Goal: Task Accomplishment & Management: Manage account settings

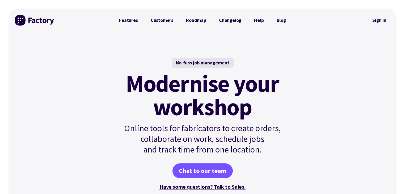
click at [381, 20] on link "Sign in" at bounding box center [380, 20] width 22 height 12
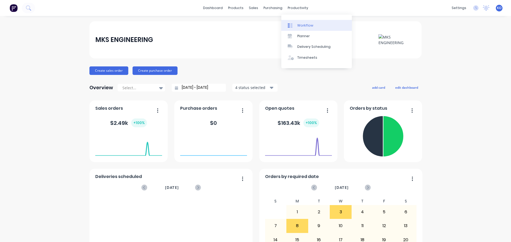
click at [296, 24] on link "Workflow" at bounding box center [316, 25] width 70 height 11
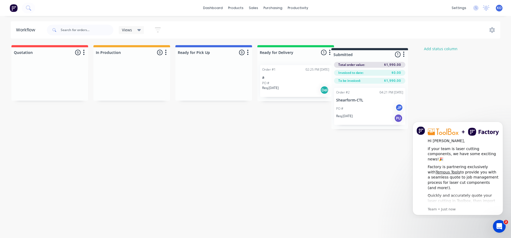
drag, startPoint x: 273, startPoint y: 50, endPoint x: 349, endPoint y: 53, distance: 75.9
click at [349, 53] on div "Quotation 0 Status colour #FF4949 hex #FF4949 Save Cancel Notifications Email S…" at bounding box center [285, 85] width 579 height 81
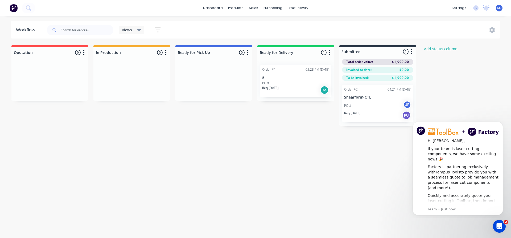
click html "Hi Kevin, If your team is laser cutting components, we have some exciting news!…"
click at [407, 116] on div "PU" at bounding box center [406, 115] width 9 height 9
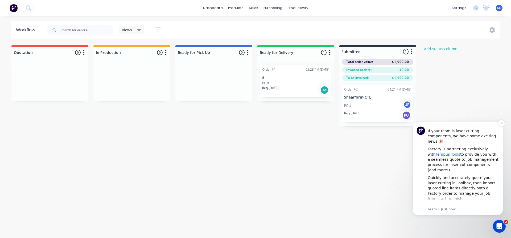
scroll to position [27, 0]
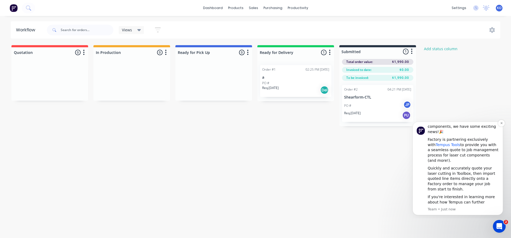
click at [438, 143] on link "Tempus Tools" at bounding box center [447, 145] width 24 height 4
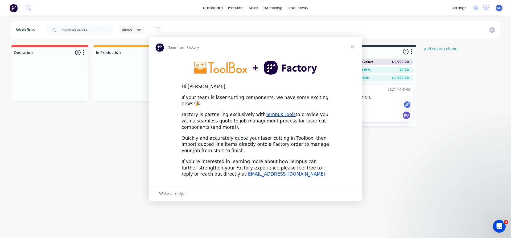
scroll to position [0, 0]
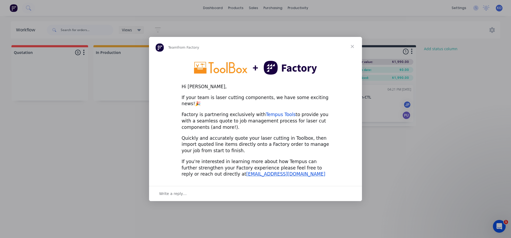
click at [268, 112] on link "Tempus Tools" at bounding box center [281, 114] width 30 height 5
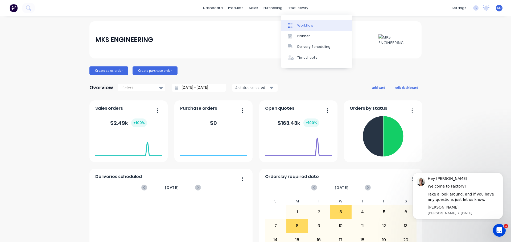
click at [298, 27] on div "Workflow" at bounding box center [305, 25] width 16 height 5
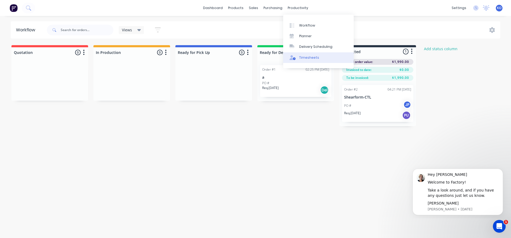
click at [300, 54] on link "Timesheets" at bounding box center [318, 57] width 70 height 11
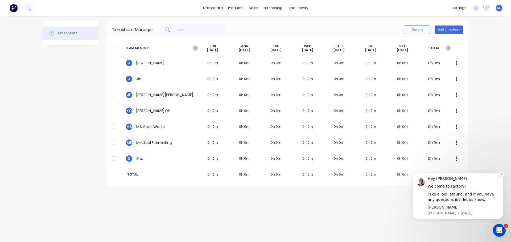
click at [501, 175] on icon "Dismiss notification" at bounding box center [501, 174] width 3 height 3
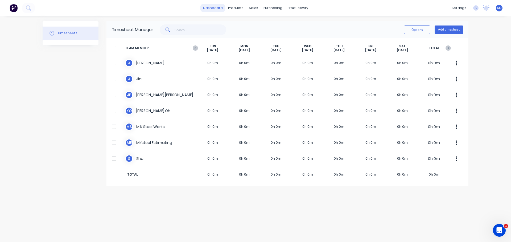
click at [220, 11] on link "dashboard" at bounding box center [212, 8] width 25 height 8
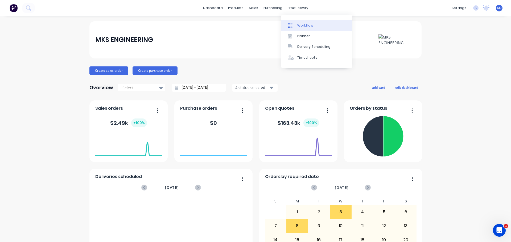
click at [295, 24] on div at bounding box center [292, 25] width 8 height 5
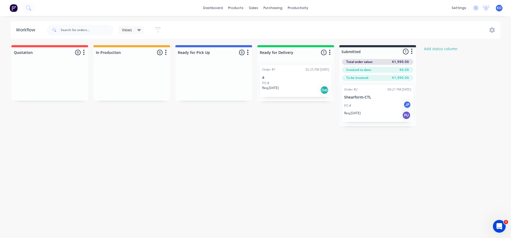
click at [405, 52] on div at bounding box center [377, 51] width 77 height 9
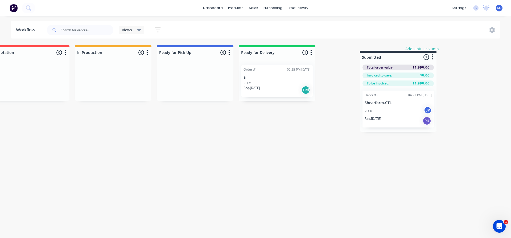
scroll to position [0, 20]
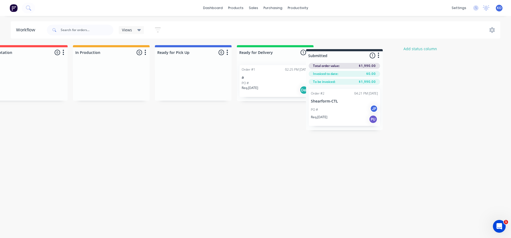
drag, startPoint x: 367, startPoint y: 51, endPoint x: 331, endPoint y: 57, distance: 36.6
click at [331, 57] on div "Quotation 0 Status colour #FF4949 hex #FF4949 Save Cancel Notifications Email S…" at bounding box center [265, 85] width 579 height 81
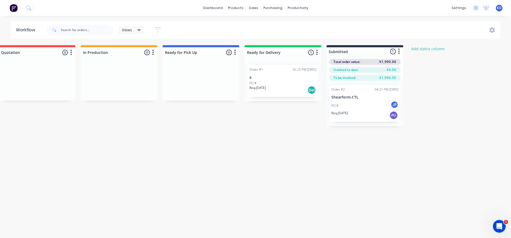
scroll to position [0, 0]
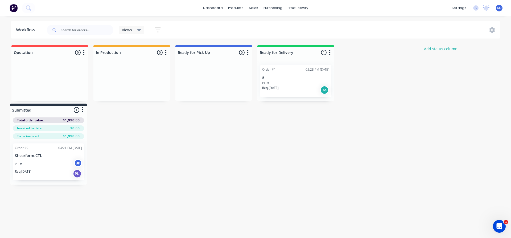
drag, startPoint x: 362, startPoint y: 51, endPoint x: 24, endPoint y: 122, distance: 344.9
click at [24, 122] on div "Quotation 0 Status colour #FF4949 hex #FF4949 Save Cancel Notifications Email S…" at bounding box center [285, 85] width 579 height 81
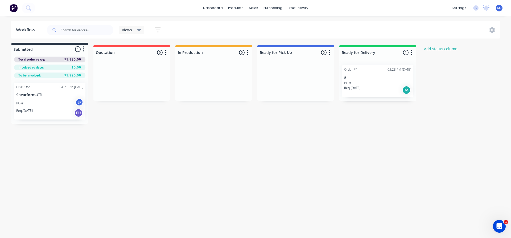
drag, startPoint x: 386, startPoint y: 51, endPoint x: 57, endPoint y: 48, distance: 329.3
click at [57, 48] on div "Quotation 0 Status colour #FF4949 hex #FF4949 Save Cancel Notifications Email S…" at bounding box center [285, 85] width 579 height 81
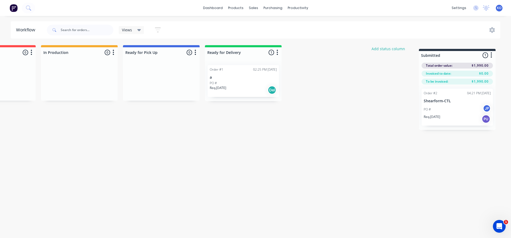
scroll to position [0, 68]
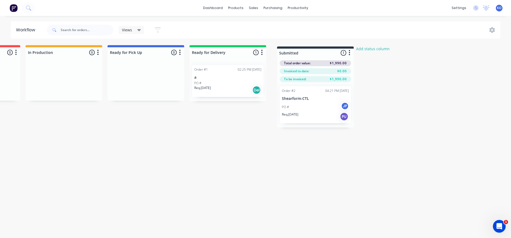
drag, startPoint x: 47, startPoint y: 53, endPoint x: 313, endPoint y: 54, distance: 266.3
click at [313, 54] on div "Submitted 1 Status colour #273444 hex #273444 Save Cancel Summaries Total order…" at bounding box center [217, 85] width 579 height 81
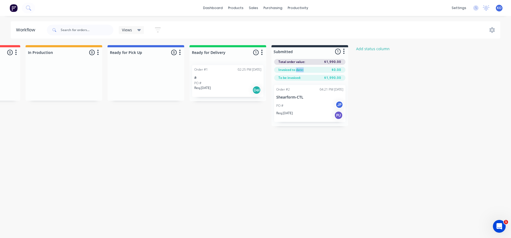
drag, startPoint x: 304, startPoint y: 68, endPoint x: 296, endPoint y: 73, distance: 9.4
click at [296, 73] on div "Total order value: $1,990.00 Invoiced to date: $0.00 To be invoiced: $1,990.00" at bounding box center [309, 68] width 77 height 25
click at [307, 74] on div "Total order value: $1,990.00 Invoiced to date: $0.00 To be invoiced: $1,990.00" at bounding box center [309, 68] width 77 height 25
drag, startPoint x: 298, startPoint y: 118, endPoint x: 295, endPoint y: 115, distance: 4.3
click at [295, 115] on div "Order #2 04:21 PM 27/08/25 Shearform-CTL PO # JP Req. 03/09/25 PU" at bounding box center [309, 103] width 77 height 45
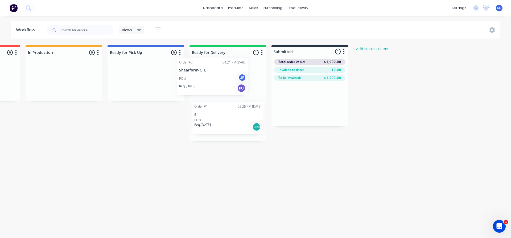
drag, startPoint x: 297, startPoint y: 110, endPoint x: 196, endPoint y: 85, distance: 104.8
click at [196, 85] on div "Quotation 0 Status colour #FF4949 hex #FF4949 Save Cancel Notifications Email S…" at bounding box center [217, 93] width 579 height 96
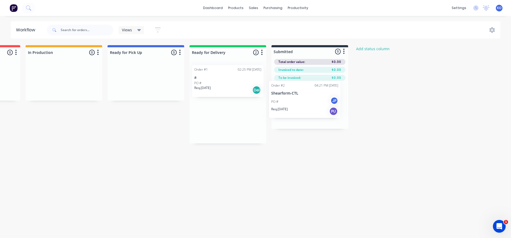
drag, startPoint x: 233, startPoint y: 86, endPoint x: 302, endPoint y: 106, distance: 71.4
click at [302, 106] on div "Quotation 0 Status colour #FF4949 hex #FF4949 Save Cancel Notifications Email S…" at bounding box center [217, 94] width 579 height 98
drag, startPoint x: 299, startPoint y: 69, endPoint x: 287, endPoint y: 72, distance: 12.1
click at [287, 72] on div "Invoiced to date: $0.00" at bounding box center [309, 70] width 71 height 6
click at [300, 64] on span "Total order value:" at bounding box center [291, 62] width 27 height 5
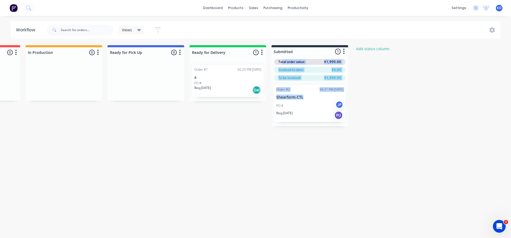
drag, startPoint x: 281, startPoint y: 62, endPoint x: 314, endPoint y: 99, distance: 49.6
click at [314, 99] on div "Submitted 1 Status colour #273444 hex #273444 Save Cancel Summaries Total order…" at bounding box center [309, 85] width 77 height 81
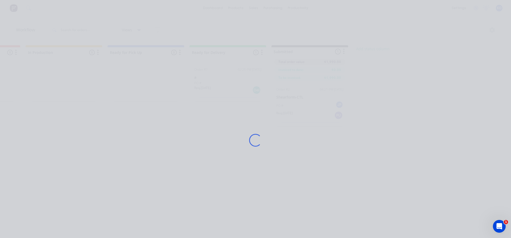
click at [314, 99] on div "Loading..." at bounding box center [256, 140] width 426 height 238
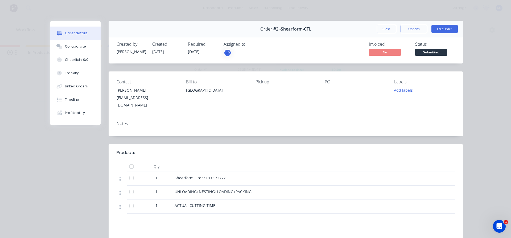
scroll to position [0, 0]
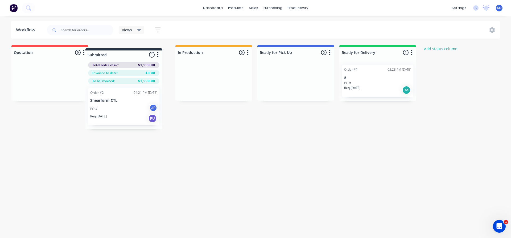
drag, startPoint x: 364, startPoint y: 52, endPoint x: 107, endPoint y: 58, distance: 256.5
click at [107, 58] on div "Quotation 0 Status colour #FF4949 hex #FF4949 Save Cancel Notifications Email S…" at bounding box center [285, 85] width 579 height 81
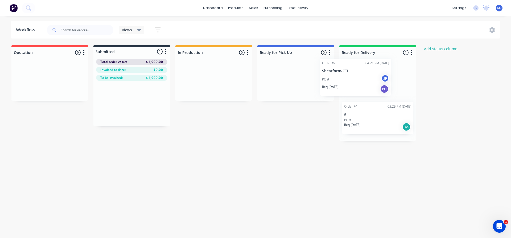
drag, startPoint x: 113, startPoint y: 92, endPoint x: 351, endPoint y: 65, distance: 238.8
click at [351, 65] on div "Quotation 0 Status colour #FF4949 hex #FF4949 Save Cancel Notifications Email S…" at bounding box center [285, 93] width 579 height 96
click at [107, 62] on span "Total order value:" at bounding box center [113, 62] width 27 height 5
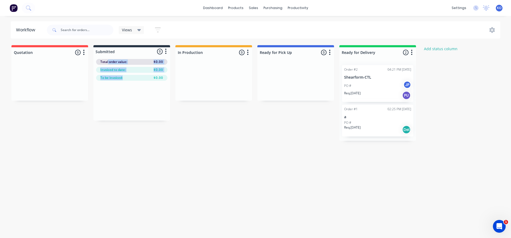
drag, startPoint x: 107, startPoint y: 62, endPoint x: 129, endPoint y: 74, distance: 24.8
click at [129, 74] on div "Total order value: $0.00 Invoiced to date: $0.00 To be invoiced: $0.00" at bounding box center [131, 68] width 77 height 25
drag, startPoint x: 128, startPoint y: 76, endPoint x: 111, endPoint y: 65, distance: 21.0
click at [111, 65] on div "Total order value: $0.00 Invoiced to date: $0.00 To be invoiced: $0.00" at bounding box center [131, 68] width 77 height 25
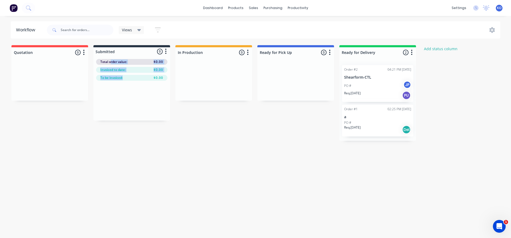
click at [111, 65] on div "Total order value: $0.00" at bounding box center [131, 62] width 71 height 6
drag, startPoint x: 106, startPoint y: 62, endPoint x: 140, endPoint y: 73, distance: 36.6
click at [140, 73] on div "Total order value: $0.00 Invoiced to date: $0.00 To be invoiced: $0.00" at bounding box center [131, 68] width 77 height 25
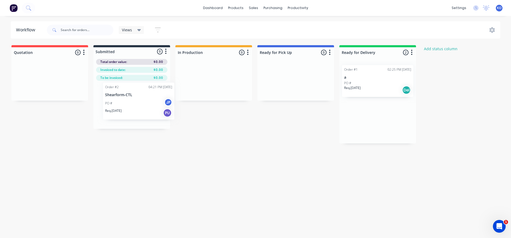
drag, startPoint x: 368, startPoint y: 79, endPoint x: 138, endPoint y: 92, distance: 230.8
click at [138, 92] on div "Quotation 0 Status colour #FF4949 hex #FF4949 Save Cancel Notifications Email S…" at bounding box center [285, 94] width 579 height 98
click at [121, 64] on span "Total order value:" at bounding box center [113, 62] width 27 height 5
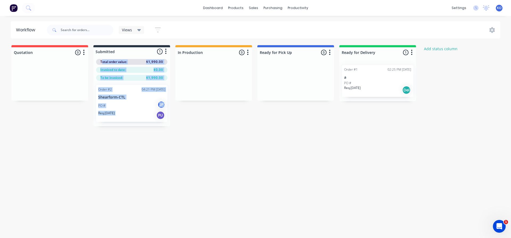
drag, startPoint x: 101, startPoint y: 62, endPoint x: 150, endPoint y: 120, distance: 75.7
click at [150, 120] on div "Submitted 1 Status colour #273444 hex #273444 Save Cancel Summaries Total order…" at bounding box center [131, 85] width 77 height 81
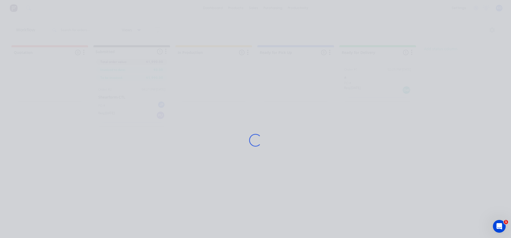
click at [126, 79] on div "Loading..." at bounding box center [256, 140] width 426 height 238
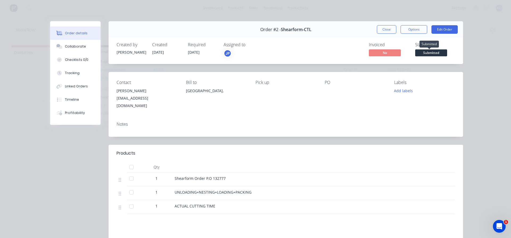
click at [421, 53] on span "Submitted" at bounding box center [431, 52] width 32 height 7
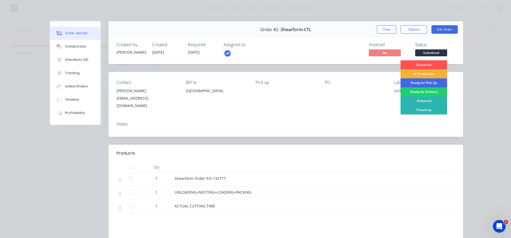
click at [431, 84] on div "Ready for Pick Up" at bounding box center [423, 82] width 47 height 9
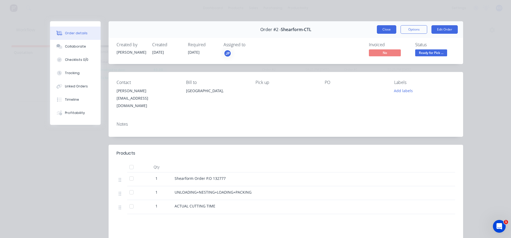
click at [389, 32] on button "Close" at bounding box center [386, 29] width 19 height 9
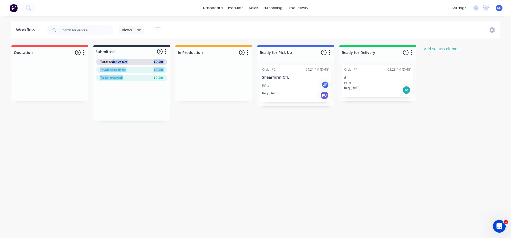
drag, startPoint x: 113, startPoint y: 61, endPoint x: 137, endPoint y: 75, distance: 28.1
click at [137, 75] on div "Total order value: $0.00 Invoiced to date: $0.00 To be invoiced: $0.00" at bounding box center [131, 68] width 77 height 25
click at [137, 75] on div "To be invoiced: $0.00" at bounding box center [131, 78] width 71 height 6
click at [167, 51] on button "button" at bounding box center [166, 51] width 6 height 6
click at [149, 73] on button "Summaries" at bounding box center [142, 72] width 53 height 9
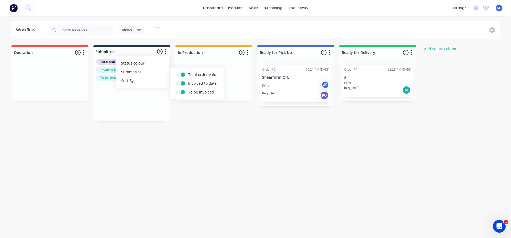
click at [142, 99] on div at bounding box center [131, 101] width 77 height 40
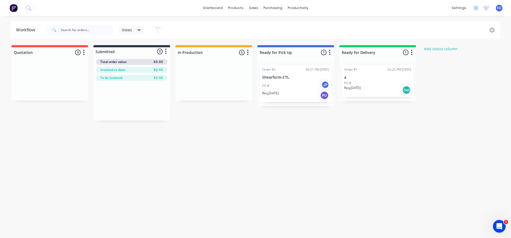
click at [122, 75] on div "Total order value: $0.00 Invoiced to date: $0.00 To be invoiced: $0.00" at bounding box center [131, 68] width 77 height 25
click at [117, 68] on span "Invoiced to date:" at bounding box center [112, 70] width 25 height 5
click at [113, 64] on span "Total order value:" at bounding box center [113, 62] width 27 height 5
drag, startPoint x: 113, startPoint y: 64, endPoint x: 322, endPoint y: 141, distance: 222.5
click at [322, 141] on div "Workflow Views Save new view None (Default) edit Show/Hide statuses Show line i…" at bounding box center [255, 124] width 511 height 206
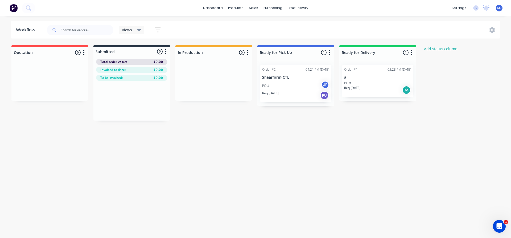
click at [293, 82] on div "PO # JP" at bounding box center [295, 86] width 67 height 10
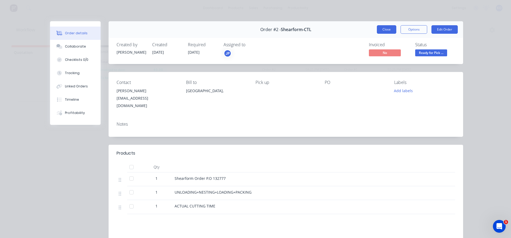
click at [392, 32] on button "Close" at bounding box center [386, 29] width 19 height 9
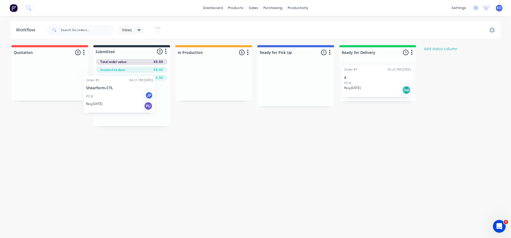
drag, startPoint x: 293, startPoint y: 89, endPoint x: 121, endPoint y: 102, distance: 172.8
click at [121, 102] on div "Quotation 0 Status colour #FF4949 hex #FF4949 Save Cancel Notifications Email S…" at bounding box center [285, 85] width 579 height 81
click at [134, 68] on div "Invoiced to date: $0.00" at bounding box center [131, 70] width 71 height 6
click at [130, 62] on div "Total order value: $1,990.00" at bounding box center [131, 62] width 71 height 6
click at [361, 73] on div "Order #1 02:25 PM 27/08/25 a PO # Req. 27/08/25 Del" at bounding box center [377, 81] width 71 height 32
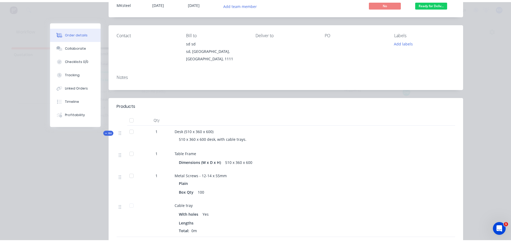
scroll to position [106, 0]
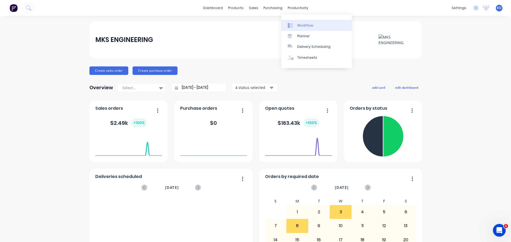
click at [297, 26] on link "Workflow" at bounding box center [316, 25] width 70 height 11
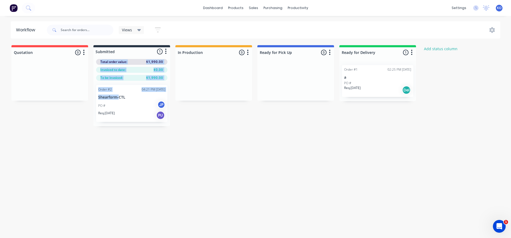
drag, startPoint x: 99, startPoint y: 62, endPoint x: 119, endPoint y: 96, distance: 40.3
click at [119, 96] on div "Submitted 1 Status colour #273444 hex #273444 Save Cancel Summaries Total order…" at bounding box center [131, 85] width 77 height 81
drag, startPoint x: 110, startPoint y: 62, endPoint x: 145, endPoint y: 114, distance: 63.0
click at [145, 114] on div "Submitted 1 Status colour #273444 hex #273444 Save Cancel Summaries Total order…" at bounding box center [131, 85] width 77 height 81
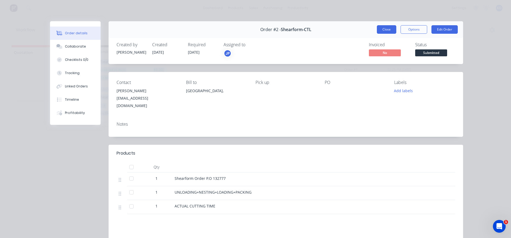
click at [381, 28] on button "Close" at bounding box center [386, 29] width 19 height 9
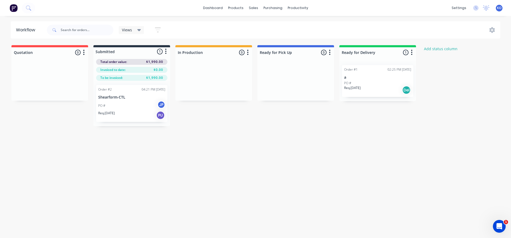
click at [147, 173] on div "Workflow Views Save new view None (Default) edit Show/Hide statuses Show line i…" at bounding box center [255, 124] width 511 height 206
drag, startPoint x: 138, startPoint y: 104, endPoint x: 223, endPoint y: 84, distance: 87.3
drag, startPoint x: 188, startPoint y: 82, endPoint x: 277, endPoint y: 80, distance: 88.9
click at [277, 80] on div "Quotation 0 Status colour #FF4949 hex #FF4949 Save Cancel Notifications Email S…" at bounding box center [285, 83] width 579 height 76
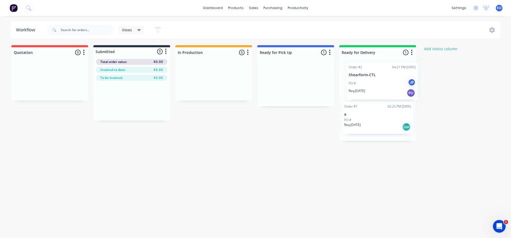
drag, startPoint x: 276, startPoint y: 82, endPoint x: 364, endPoint y: 80, distance: 88.6
click at [364, 80] on div "Quotation 0 Status colour #FF4949 hex #FF4949 Save Cancel Notifications Email S…" at bounding box center [285, 93] width 579 height 96
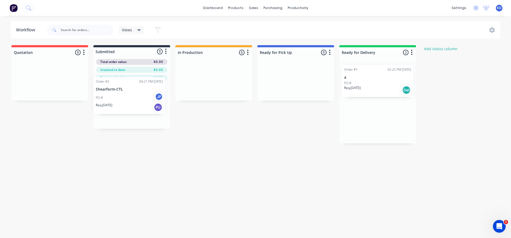
drag, startPoint x: 364, startPoint y: 80, endPoint x: 116, endPoint y: 93, distance: 249.1
click at [116, 93] on div "Quotation 0 Status colour #FF4949 hex #FF4949 Save Cancel Notifications Email S…" at bounding box center [285, 94] width 579 height 98
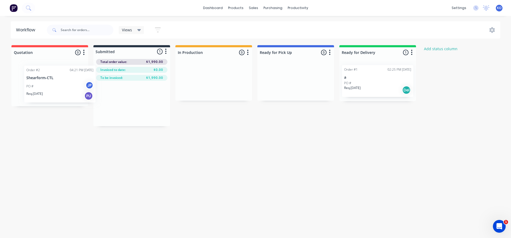
drag, startPoint x: 118, startPoint y: 96, endPoint x: 40, endPoint y: 76, distance: 80.6
click at [40, 76] on div "Quotation 0 Status colour #FF4949 hex #FF4949 Save Cancel Notifications Email S…" at bounding box center [285, 85] width 579 height 81
drag, startPoint x: 38, startPoint y: 79, endPoint x: 113, endPoint y: 96, distance: 76.6
click at [113, 96] on div "Quotation 1 Status colour #FF4949 hex #FF4949 Save Cancel Notifications Email S…" at bounding box center [285, 85] width 579 height 81
drag, startPoint x: 123, startPoint y: 100, endPoint x: 219, endPoint y: 79, distance: 98.6
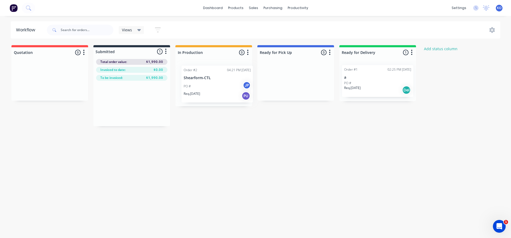
click at [219, 79] on div "Quotation 0 Status colour #FF4949 hex #FF4949 Save Cancel Notifications Email S…" at bounding box center [285, 85] width 579 height 81
drag, startPoint x: 203, startPoint y: 82, endPoint x: 291, endPoint y: 74, distance: 87.6
click at [291, 74] on div "Quotation 0 Status colour #FF4949 hex #FF4949 Save Cancel Notifications Email S…" at bounding box center [285, 83] width 579 height 76
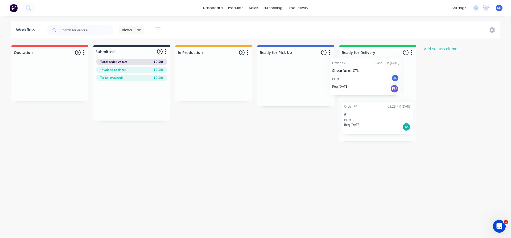
drag, startPoint x: 291, startPoint y: 74, endPoint x: 355, endPoint y: 70, distance: 64.0
click at [355, 70] on div "Quotation 0 Status colour #FF4949 hex #FF4949 Save Cancel Notifications Email S…" at bounding box center [285, 93] width 579 height 96
drag, startPoint x: 361, startPoint y: 70, endPoint x: 278, endPoint y: 69, distance: 83.0
click at [278, 69] on div "Quotation 0 Status colour #FF4949 hex #FF4949 Save Cancel Notifications Email S…" at bounding box center [285, 94] width 579 height 98
drag, startPoint x: 276, startPoint y: 74, endPoint x: 184, endPoint y: 68, distance: 92.8
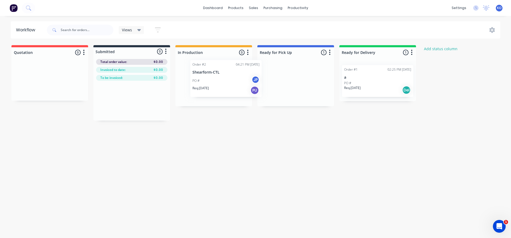
click at [184, 68] on div "Quotation 0 Status colour #FF4949 hex #FF4949 Save Cancel Notifications Email S…" at bounding box center [285, 83] width 579 height 76
click at [107, 91] on div "Quotation 0 Status colour #FF4949 hex #FF4949 Save Cancel Notifications Email S…" at bounding box center [285, 85] width 579 height 81
drag, startPoint x: 106, startPoint y: 95, endPoint x: 214, endPoint y: 84, distance: 108.5
click at [214, 84] on div "Quotation 0 Status colour #FF4949 hex #FF4949 Save Cancel Notifications Email S…" at bounding box center [285, 85] width 579 height 81
drag, startPoint x: 231, startPoint y: 84, endPoint x: 272, endPoint y: 85, distance: 41.2
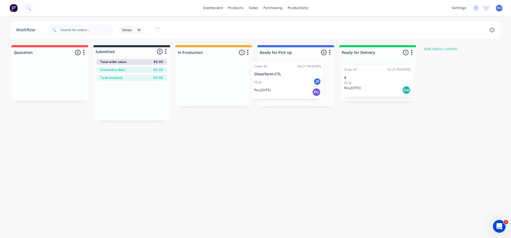
click at [272, 85] on div "Quotation 0 Status colour #FF4949 hex #FF4949 Save Cancel Notifications Email S…" at bounding box center [285, 83] width 579 height 76
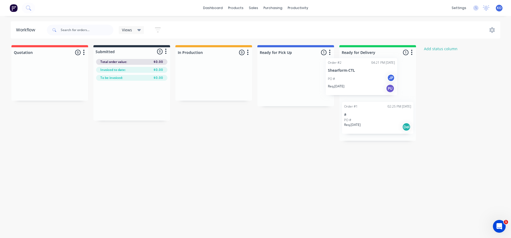
drag, startPoint x: 272, startPoint y: 85, endPoint x: 344, endPoint y: 77, distance: 72.0
click at [344, 77] on div "Quotation 0 Status colour #FF4949 hex #FF4949 Save Cancel Notifications Email S…" at bounding box center [285, 93] width 579 height 96
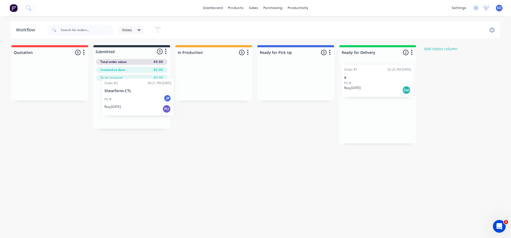
drag, startPoint x: 356, startPoint y: 76, endPoint x: 102, endPoint y: 94, distance: 254.6
click at [102, 94] on div "Quotation 0 Status colour #FF4949 hex #FF4949 Save Cancel Notifications Email S…" at bounding box center [285, 94] width 579 height 98
click at [114, 103] on div "PO # JP" at bounding box center [131, 106] width 67 height 10
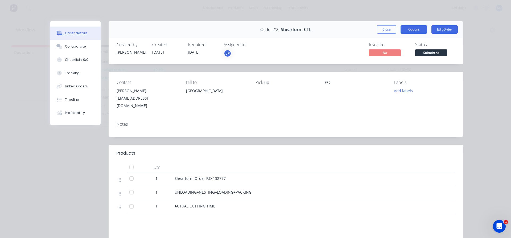
click at [416, 31] on button "Options" at bounding box center [413, 29] width 27 height 9
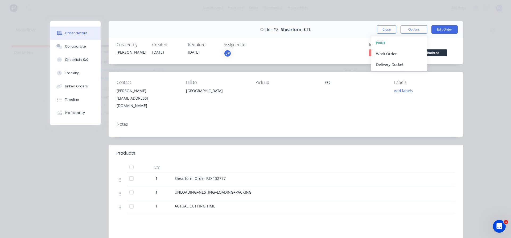
click at [462, 90] on div "Order details Collaborate Checklists 0/0 Tracking Linked Orders Timeline Profit…" at bounding box center [256, 165] width 426 height 288
click at [437, 33] on button "Edit Order" at bounding box center [444, 29] width 26 height 9
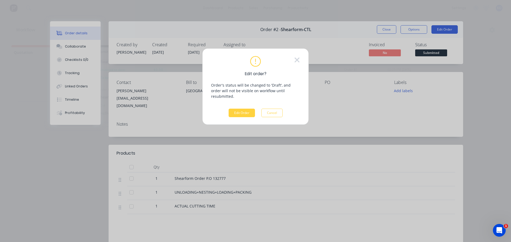
click at [301, 59] on div "Edit order? Order's status will be changed to 'Draft', and order will not be vi…" at bounding box center [255, 86] width 106 height 77
click at [295, 61] on icon at bounding box center [296, 60] width 5 height 5
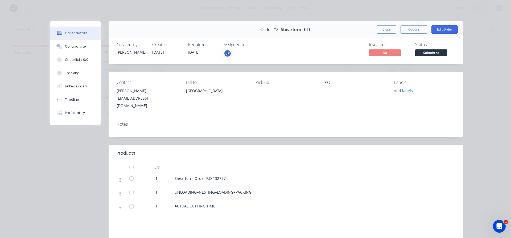
click at [436, 53] on span "Submitted" at bounding box center [431, 52] width 32 height 7
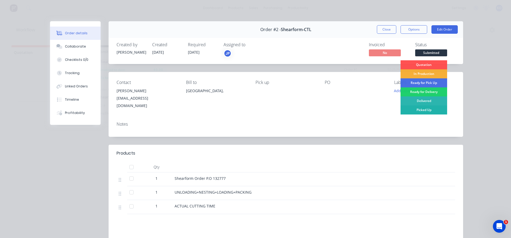
click at [419, 107] on div "Picked Up" at bounding box center [423, 110] width 47 height 9
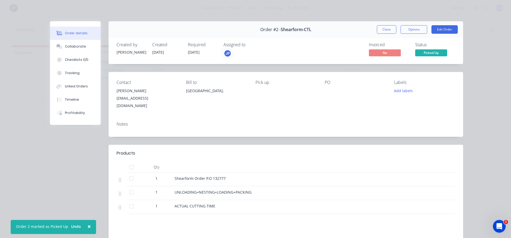
click at [427, 49] on span "Picked Up" at bounding box center [431, 52] width 32 height 7
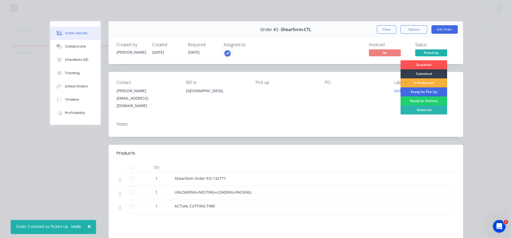
click at [420, 91] on div "Ready for Pick Up" at bounding box center [423, 92] width 47 height 9
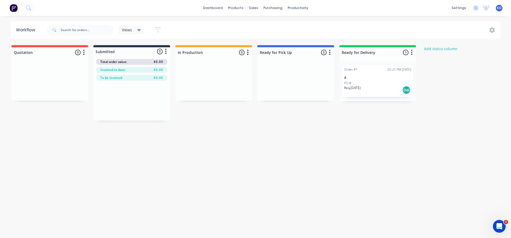
click at [291, 74] on div at bounding box center [295, 81] width 77 height 40
click at [124, 69] on span "Invoiced to date:" at bounding box center [112, 70] width 25 height 5
click at [126, 88] on div at bounding box center [131, 101] width 77 height 40
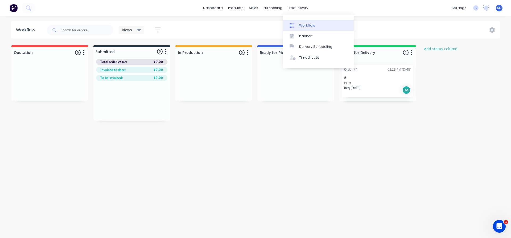
click at [299, 26] on div "Workflow" at bounding box center [307, 25] width 16 height 5
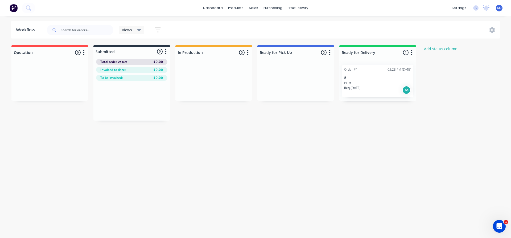
click at [429, 71] on div "Quotation 0 Status colour #FF4949 hex #FF4949 Save Cancel Notifications Email S…" at bounding box center [285, 83] width 579 height 76
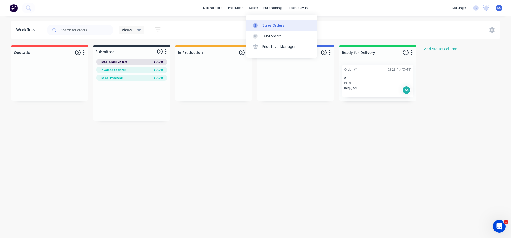
click at [260, 25] on div at bounding box center [257, 25] width 8 height 5
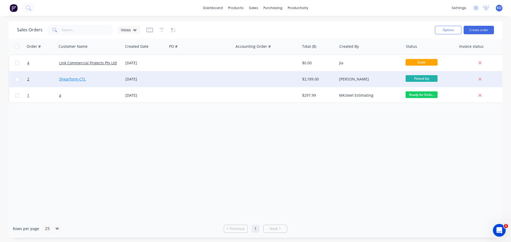
click at [74, 81] on link "Shearform-CTL" at bounding box center [72, 79] width 27 height 5
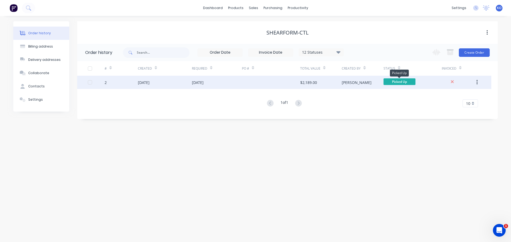
click at [401, 82] on span "Picked Up" at bounding box center [399, 81] width 32 height 7
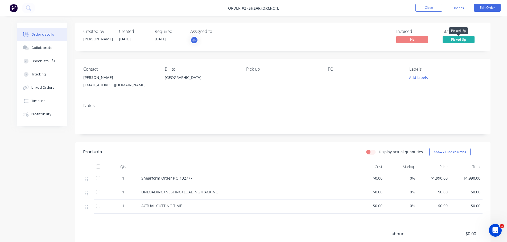
click at [455, 39] on span "Picked Up" at bounding box center [458, 39] width 32 height 7
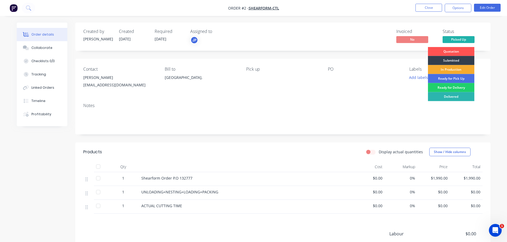
click at [447, 69] on div "In Production" at bounding box center [451, 69] width 47 height 9
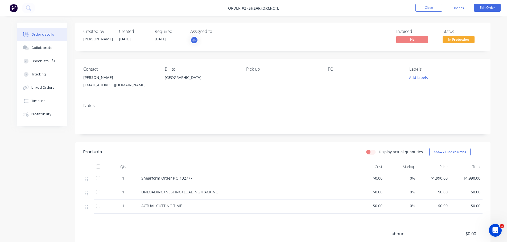
click at [346, 68] on div "PO" at bounding box center [364, 69] width 73 height 5
click at [433, 9] on button "Close" at bounding box center [428, 8] width 27 height 8
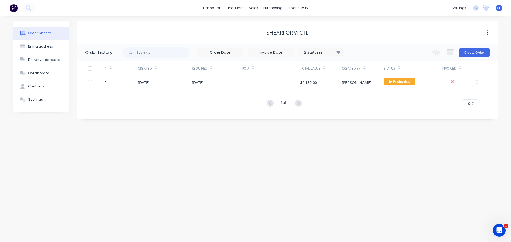
click at [13, 9] on img at bounding box center [14, 8] width 8 height 8
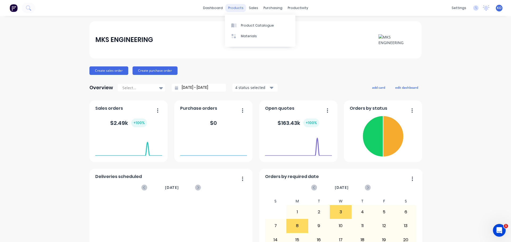
click at [239, 10] on div "products" at bounding box center [235, 8] width 21 height 8
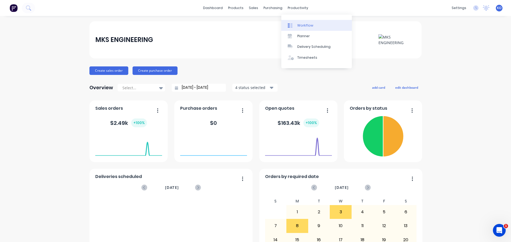
click at [295, 22] on link "Workflow" at bounding box center [316, 25] width 70 height 11
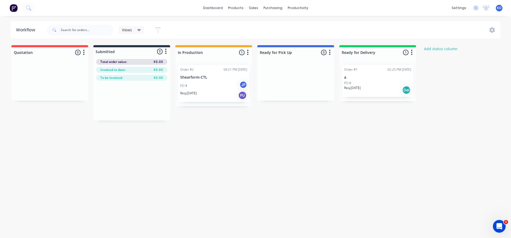
click at [197, 83] on div "PO # JP" at bounding box center [213, 86] width 67 height 10
click at [252, 7] on div "sales" at bounding box center [253, 8] width 15 height 8
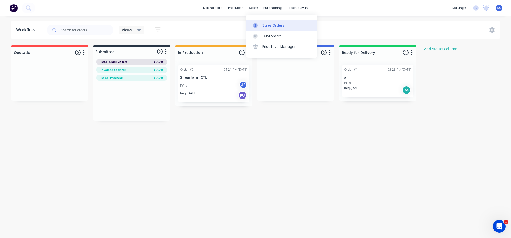
click at [265, 24] on div "Sales Orders" at bounding box center [273, 25] width 22 height 5
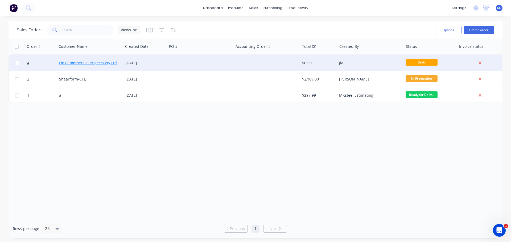
click at [96, 63] on link "Link Commercial Projects Pty Ltd" at bounding box center [88, 62] width 58 height 5
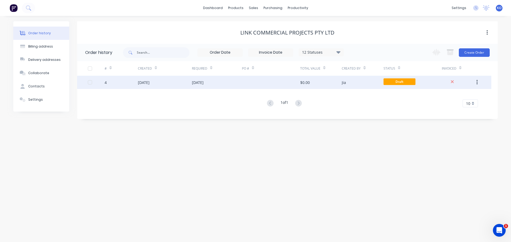
click at [145, 85] on div "03 Sep 2025" at bounding box center [144, 83] width 12 height 6
click at [236, 84] on div "08 Sep 2025" at bounding box center [217, 82] width 50 height 13
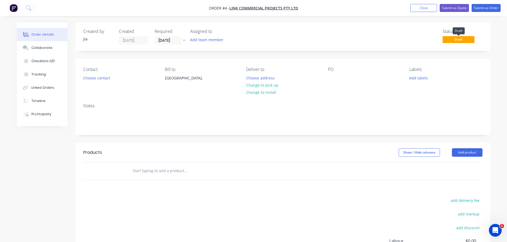
click at [448, 41] on span "Draft" at bounding box center [458, 39] width 32 height 7
click at [468, 40] on span "Draft" at bounding box center [458, 39] width 32 height 7
click at [419, 7] on button "Close" at bounding box center [423, 8] width 27 height 8
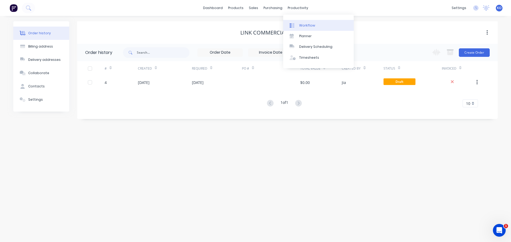
click at [302, 27] on div "Workflow" at bounding box center [307, 25] width 16 height 5
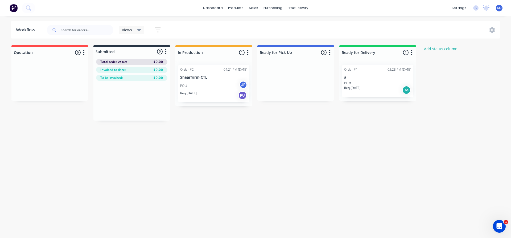
click at [199, 81] on div "PO # JP" at bounding box center [213, 86] width 67 height 10
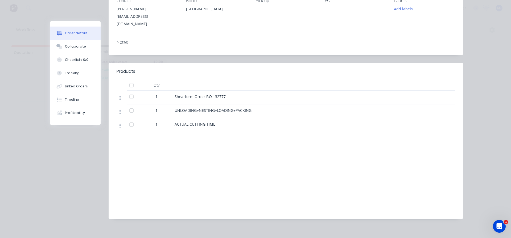
scroll to position [47, 0]
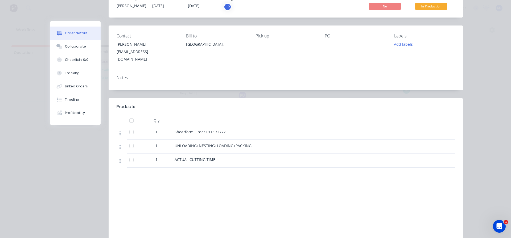
click at [128, 141] on div at bounding box center [131, 146] width 11 height 11
click at [131, 142] on div at bounding box center [131, 146] width 11 height 11
click at [117, 141] on div at bounding box center [122, 147] width 11 height 14
click at [119, 145] on icon at bounding box center [120, 147] width 2 height 5
click at [119, 145] on icon at bounding box center [120, 147] width 2 height 4
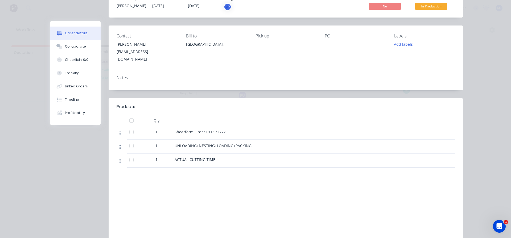
click at [119, 145] on icon at bounding box center [120, 147] width 2 height 4
click at [119, 131] on icon at bounding box center [120, 133] width 2 height 5
drag, startPoint x: 118, startPoint y: 129, endPoint x: 143, endPoint y: 179, distance: 56.4
click at [143, 179] on div "Products Qty 1 Shearform Order P.O 132777 1 UNLOADING+NESTING+LOADING+PACKING 1…" at bounding box center [286, 176] width 354 height 156
click at [131, 128] on div at bounding box center [131, 132] width 11 height 11
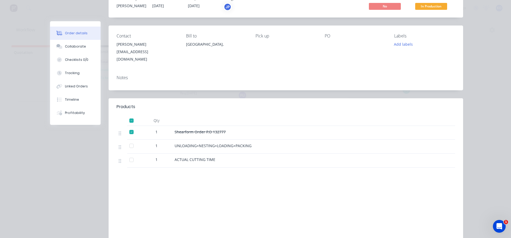
click at [131, 128] on div at bounding box center [131, 132] width 11 height 11
click at [129, 128] on div at bounding box center [131, 132] width 11 height 11
click at [127, 142] on div at bounding box center [131, 146] width 11 height 11
click at [128, 155] on div at bounding box center [131, 160] width 11 height 11
click at [130, 141] on div at bounding box center [131, 146] width 11 height 11
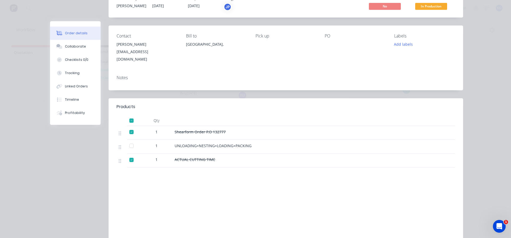
click at [129, 156] on div at bounding box center [131, 160] width 11 height 11
click at [132, 127] on div at bounding box center [131, 132] width 11 height 11
click at [130, 115] on div at bounding box center [131, 120] width 11 height 11
click at [196, 104] on div at bounding box center [321, 107] width 267 height 6
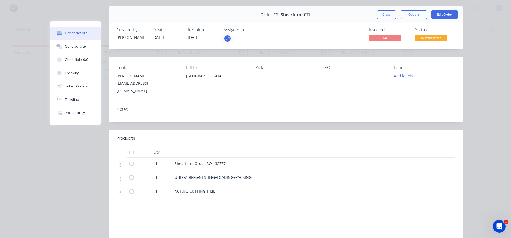
scroll to position [0, 0]
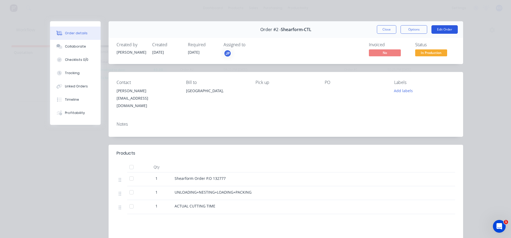
click at [441, 27] on button "Edit Order" at bounding box center [444, 29] width 26 height 9
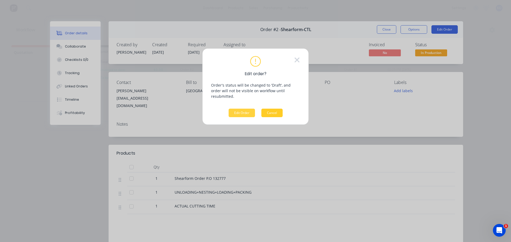
click at [273, 109] on button "Cancel" at bounding box center [271, 113] width 21 height 9
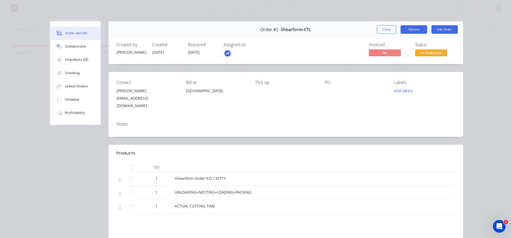
click at [417, 25] on button "Options" at bounding box center [413, 29] width 27 height 9
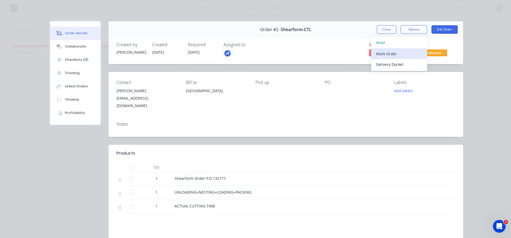
click at [402, 56] on div "Work Order" at bounding box center [399, 54] width 46 height 8
click at [395, 72] on div "Custom" at bounding box center [399, 75] width 46 height 8
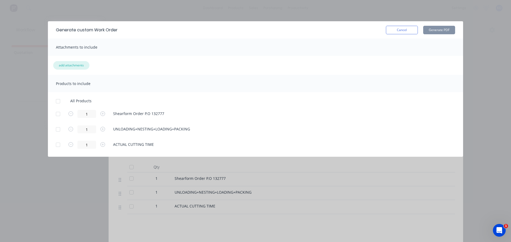
click at [74, 67] on button "add attachments" at bounding box center [71, 65] width 36 height 9
click at [411, 31] on button "Cancel" at bounding box center [402, 30] width 32 height 9
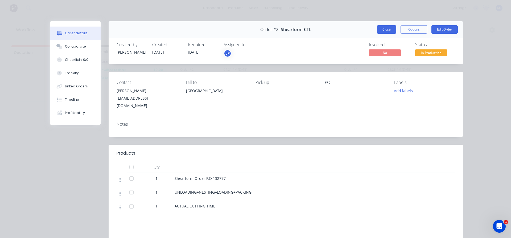
click at [392, 30] on button "Close" at bounding box center [386, 29] width 19 height 9
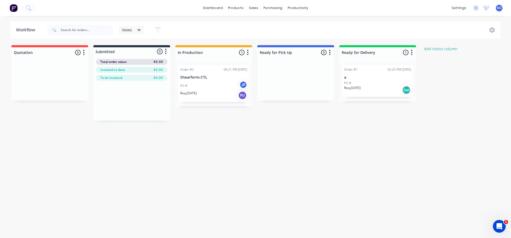
click at [249, 52] on button "button" at bounding box center [247, 52] width 6 height 6
click at [258, 155] on div "Workflow Views Save new view None (Default) edit Show/Hide statuses Show line i…" at bounding box center [255, 124] width 511 height 206
click at [205, 90] on div "Order #2 04:21 PM 27/08/25 Shearform-CTL PO # JP Req. 03/09/25 PU" at bounding box center [213, 83] width 77 height 45
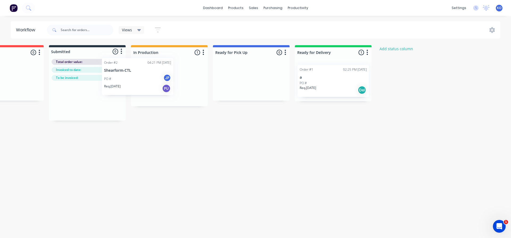
scroll to position [0, 43]
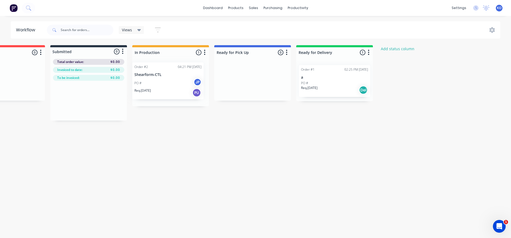
drag, startPoint x: 205, startPoint y: 90, endPoint x: 161, endPoint y: 87, distance: 44.0
click at [161, 87] on div "Order #2 04:21 PM 27/08/25 Shearform-CTL PO # JP Req. 03/09/25 PU" at bounding box center [170, 83] width 77 height 45
click at [174, 142] on div "Workflow Views Save new view None (Default) edit Show/Hide statuses Show line i…" at bounding box center [212, 124] width 511 height 206
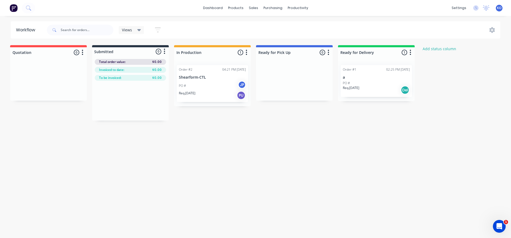
scroll to position [0, 0]
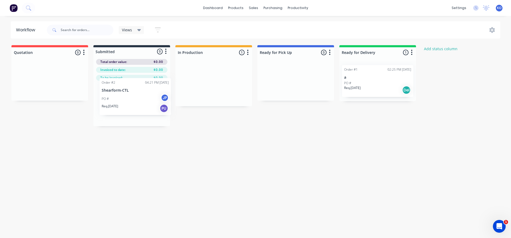
drag, startPoint x: 204, startPoint y: 92, endPoint x: 124, endPoint y: 106, distance: 81.4
click at [124, 106] on div "Quotation 0 Status colour #FF4949 hex #FF4949 Save Cancel Notifications Email S…" at bounding box center [285, 85] width 579 height 81
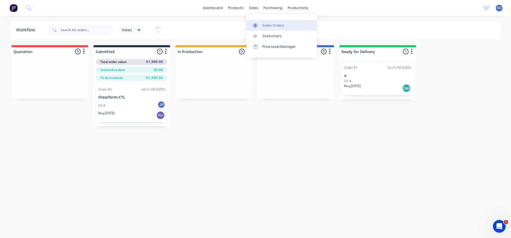
click at [262, 26] on div "Sales Orders" at bounding box center [273, 25] width 22 height 5
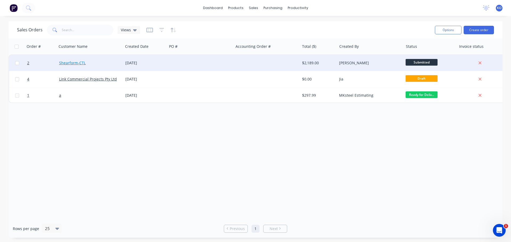
click at [74, 63] on link "Shearform-CTL" at bounding box center [72, 62] width 27 height 5
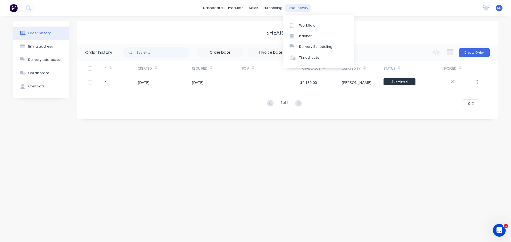
click at [289, 8] on div "productivity" at bounding box center [298, 8] width 26 height 8
click at [301, 22] on link "Workflow" at bounding box center [318, 25] width 70 height 11
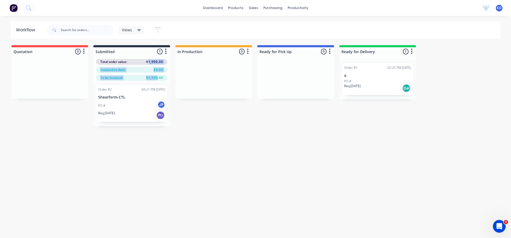
drag, startPoint x: 148, startPoint y: 63, endPoint x: 158, endPoint y: 77, distance: 16.7
click at [158, 77] on div "Total order value: $1,990.00 Invoiced to date: $0.00 To be invoiced: $1,990.00" at bounding box center [131, 68] width 77 height 25
click at [158, 77] on span "$1,990.00" at bounding box center [154, 78] width 17 height 5
click at [497, 6] on span "KO" at bounding box center [499, 8] width 5 height 5
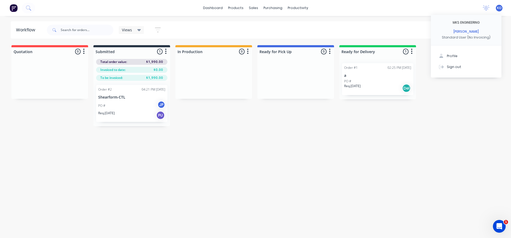
click at [482, 10] on div "No new notifications [PERSON_NAME] all as read You have no notifications KO MKS…" at bounding box center [494, 8] width 32 height 8
click at [484, 9] on icon at bounding box center [486, 7] width 5 height 4
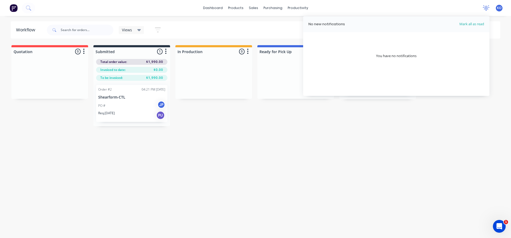
click at [484, 9] on icon at bounding box center [486, 7] width 5 height 4
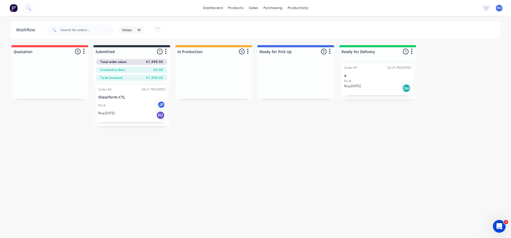
click at [501, 9] on span "KO" at bounding box center [499, 8] width 5 height 5
click at [366, 25] on div "Views Save new view None (Default) edit Show/Hide statuses Show line item cards…" at bounding box center [273, 30] width 455 height 16
click at [498, 8] on span "KO" at bounding box center [499, 8] width 5 height 5
drag, startPoint x: 444, startPoint y: 36, endPoint x: 488, endPoint y: 36, distance: 44.4
click at [488, 36] on div "MKS ENGINEERING Kevin Oh Standard User (No Invoicing)" at bounding box center [466, 30] width 70 height 31
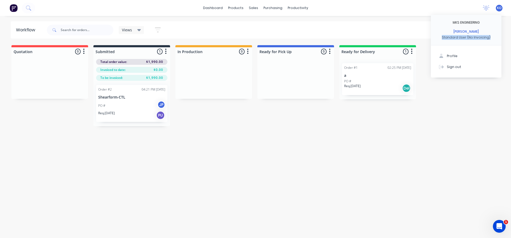
click at [488, 36] on div "MKS ENGINEERING Kevin Oh Standard User (No Invoicing)" at bounding box center [466, 30] width 70 height 31
drag, startPoint x: 488, startPoint y: 36, endPoint x: 447, endPoint y: 38, distance: 40.7
click at [447, 38] on div "Standard User (No Invoicing)" at bounding box center [466, 37] width 49 height 5
click at [227, 27] on div "Views Save new view None (Default) edit Show/Hide statuses Show line item cards…" at bounding box center [273, 30] width 455 height 16
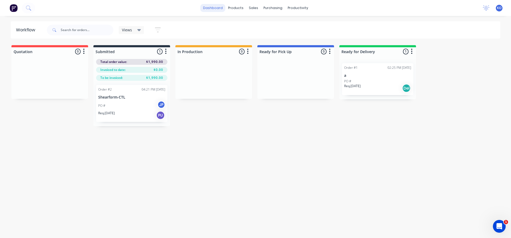
click at [218, 10] on link "dashboard" at bounding box center [212, 8] width 25 height 8
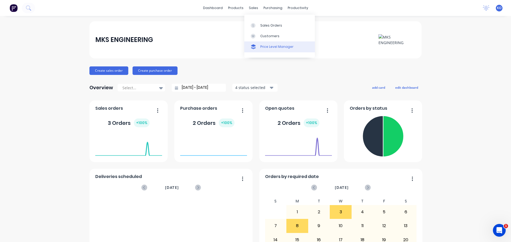
click at [262, 44] on div "Price Level Manager" at bounding box center [276, 46] width 33 height 5
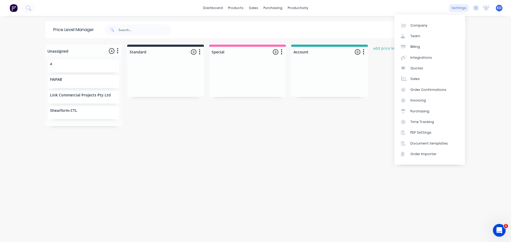
click at [456, 9] on div "settings" at bounding box center [459, 8] width 20 height 8
click at [432, 40] on link "Team" at bounding box center [429, 36] width 70 height 11
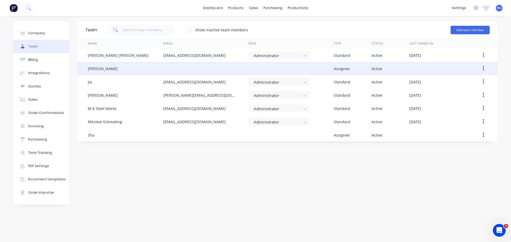
click at [136, 72] on div "[PERSON_NAME]" at bounding box center [126, 68] width 76 height 13
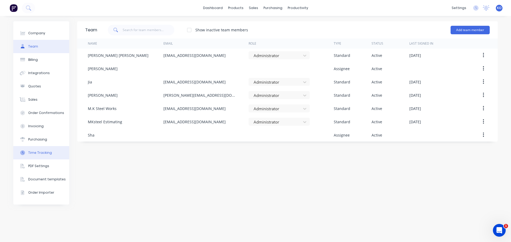
click at [38, 148] on button "Time Tracking" at bounding box center [41, 152] width 56 height 13
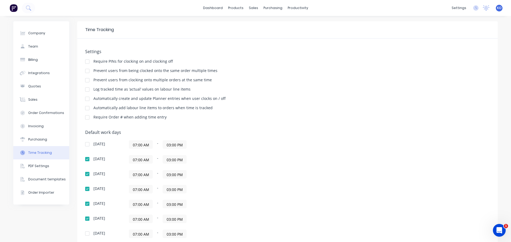
scroll to position [41, 0]
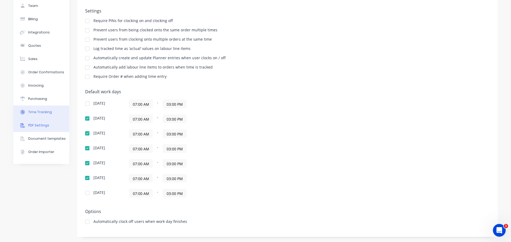
click at [46, 127] on button "PDF Settings" at bounding box center [41, 125] width 56 height 13
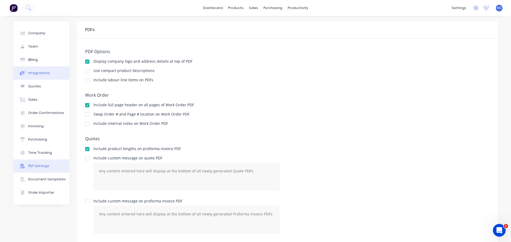
click at [44, 70] on button "Integrations" at bounding box center [41, 73] width 56 height 13
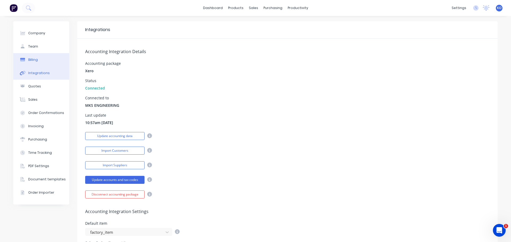
click at [45, 55] on button "Billing" at bounding box center [41, 59] width 56 height 13
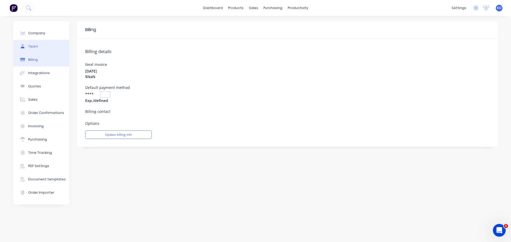
click at [47, 46] on button "Team" at bounding box center [41, 46] width 56 height 13
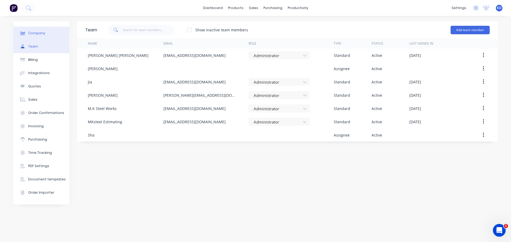
click at [49, 38] on button "Company" at bounding box center [41, 33] width 56 height 13
select select "AU"
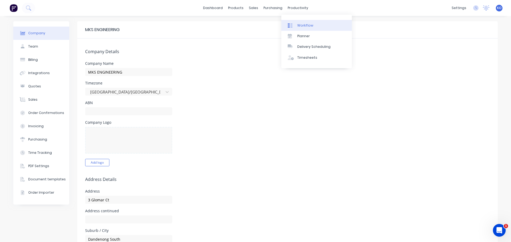
click at [293, 22] on link "Workflow" at bounding box center [316, 25] width 70 height 11
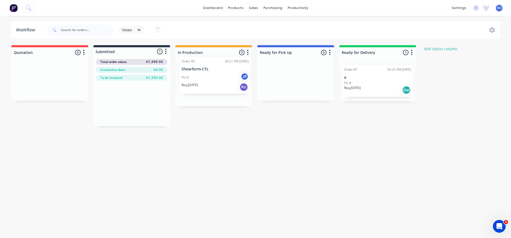
drag, startPoint x: 113, startPoint y: 94, endPoint x: 205, endPoint y: 65, distance: 97.0
click at [205, 65] on div "Quotation 0 Status colour #FF4949 hex #FF4949 Save Cancel Notifications Email S…" at bounding box center [285, 85] width 579 height 81
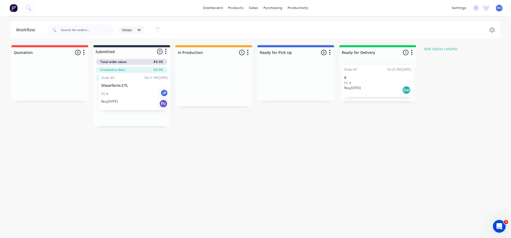
drag, startPoint x: 203, startPoint y: 71, endPoint x: 123, endPoint y: 80, distance: 80.6
click at [123, 80] on div "Quotation 0 Status colour #FF4949 hex #FF4949 Save Cancel Notifications Email S…" at bounding box center [285, 85] width 579 height 81
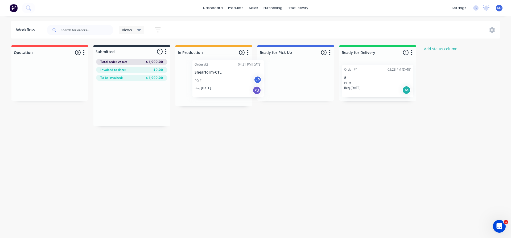
drag, startPoint x: 115, startPoint y: 94, endPoint x: 213, endPoint y: 68, distance: 101.2
click at [213, 68] on div "Quotation 0 Status colour #FF4949 hex #FF4949 Save Cancel Notifications Email S…" at bounding box center [285, 85] width 579 height 81
click at [290, 71] on div "Quotation 0 Status colour #FF4949 hex #FF4949 Save Cancel Notifications Email S…" at bounding box center [285, 83] width 579 height 76
click at [204, 77] on div "Quotation 0 Status colour #FF4949 hex #FF4949 Save Cancel Notifications Email S…" at bounding box center [285, 83] width 579 height 76
drag, startPoint x: 204, startPoint y: 77, endPoint x: 110, endPoint y: 100, distance: 97.3
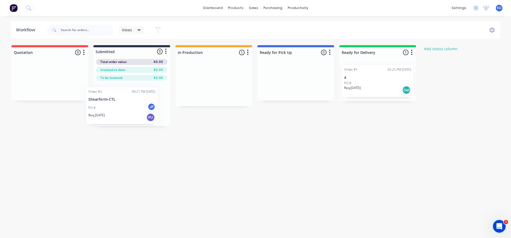
click at [110, 100] on div "Quotation 0 Status colour #FF4949 hex #FF4949 Save Cancel Notifications Email S…" at bounding box center [285, 85] width 579 height 81
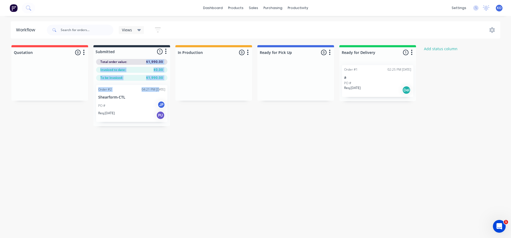
drag, startPoint x: 146, startPoint y: 61, endPoint x: 155, endPoint y: 85, distance: 25.0
click at [155, 85] on div "Submitted 1 Status colour #273444 hex #273444 Save Cancel Summaries Total order…" at bounding box center [131, 85] width 77 height 81
click at [155, 85] on div "Order #2 04:21 PM 27/08/25 Shearform-CTL PO # JP Req. 03/09/25 PU" at bounding box center [131, 103] width 77 height 45
drag, startPoint x: 131, startPoint y: 47, endPoint x: 107, endPoint y: 49, distance: 23.3
click at [98, 53] on div "Submitted 1 Status colour #273444 hex #273444 Save Cancel Summaries Total order…" at bounding box center [131, 50] width 77 height 11
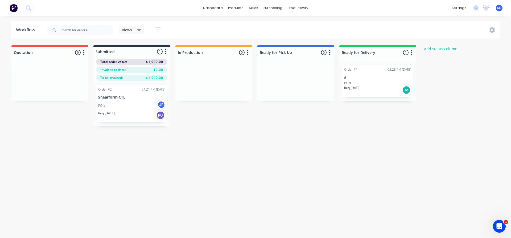
click at [117, 44] on div "Workflow Views Save new view None (Default) edit Show/Hide statuses Show line i…" at bounding box center [255, 124] width 511 height 206
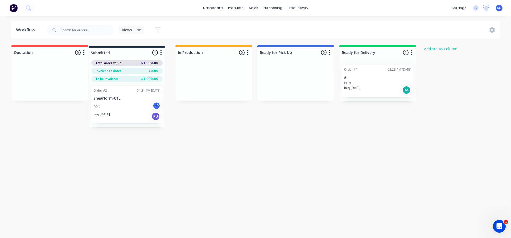
drag, startPoint x: 122, startPoint y: 53, endPoint x: 116, endPoint y: 54, distance: 6.2
click at [116, 54] on div "Quotation 0 Status colour #FF4949 hex #FF4949 Save Cancel Notifications Email S…" at bounding box center [285, 85] width 579 height 81
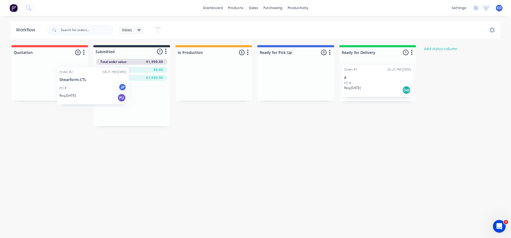
drag, startPoint x: 109, startPoint y: 107, endPoint x: 29, endPoint y: 77, distance: 84.7
click at [29, 77] on div "Quotation 0 Status colour #FF4949 hex #FF4949 Save Cancel Notifications Email S…" at bounding box center [285, 85] width 579 height 81
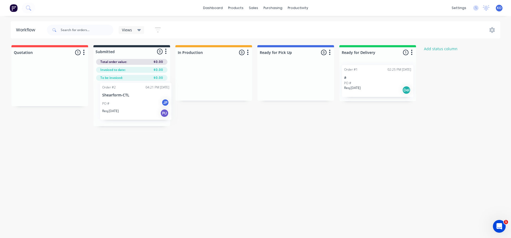
drag, startPoint x: 36, startPoint y: 80, endPoint x: 130, endPoint y: 99, distance: 96.0
click at [130, 99] on div "Quotation 1 Status colour #FF4949 hex #FF4949 Save Cancel Notifications Email S…" at bounding box center [285, 85] width 579 height 81
click at [135, 96] on p "Shearform-CTL" at bounding box center [131, 97] width 67 height 5
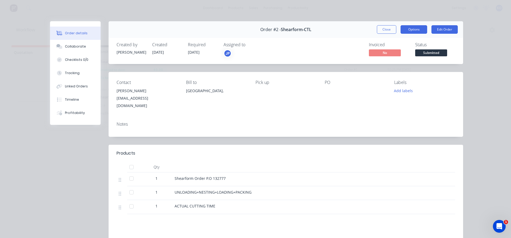
click at [419, 29] on button "Options" at bounding box center [413, 29] width 27 height 9
click at [435, 28] on button "Edit Order" at bounding box center [444, 29] width 26 height 9
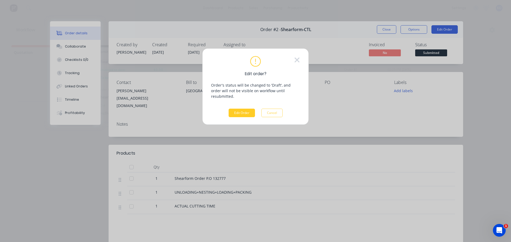
click at [246, 109] on button "Edit Order" at bounding box center [242, 113] width 26 height 9
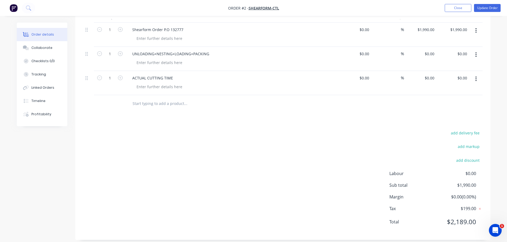
scroll to position [50, 0]
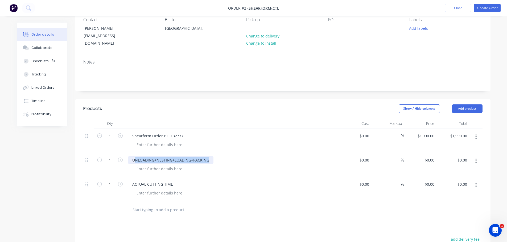
drag, startPoint x: 134, startPoint y: 154, endPoint x: 207, endPoint y: 155, distance: 73.4
click at [207, 156] on div "UNLOADING+NESTING+LOADING+PACKING" at bounding box center [170, 160] width 85 height 8
drag, startPoint x: 207, startPoint y: 155, endPoint x: 144, endPoint y: 156, distance: 63.9
click at [144, 156] on div "UNLOADING+NESTING+LOADING+PACKING" at bounding box center [170, 160] width 85 height 8
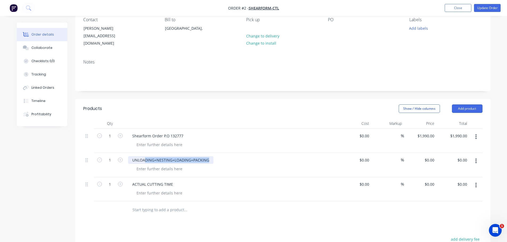
click at [144, 156] on div "UNLOADING+NESTING+LOADING+PACKING" at bounding box center [170, 160] width 85 height 8
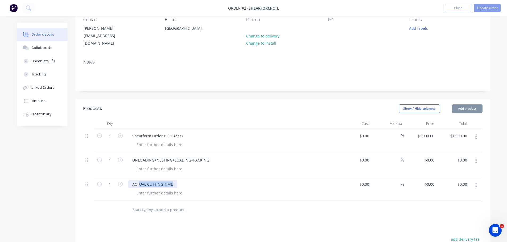
drag, startPoint x: 138, startPoint y: 178, endPoint x: 174, endPoint y: 181, distance: 36.6
click at [174, 181] on div "ACTUAL CUTTING TIME" at bounding box center [152, 185] width 49 height 8
click at [167, 189] on div at bounding box center [159, 193] width 54 height 8
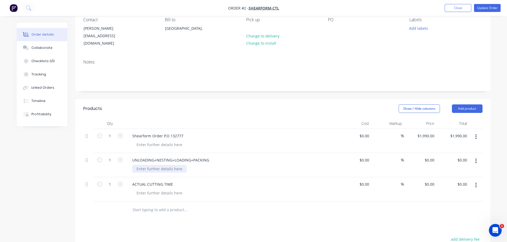
click at [172, 165] on div at bounding box center [159, 169] width 54 height 8
click at [165, 189] on div at bounding box center [159, 193] width 54 height 8
click at [167, 141] on div at bounding box center [159, 145] width 54 height 8
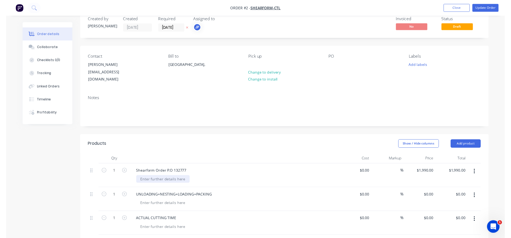
scroll to position [0, 0]
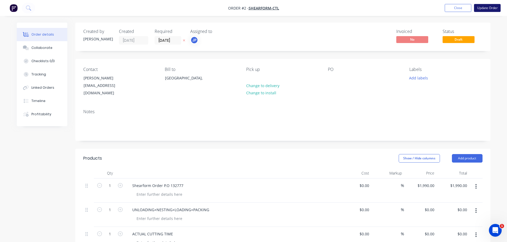
click at [485, 7] on button "Update Order" at bounding box center [487, 8] width 27 height 8
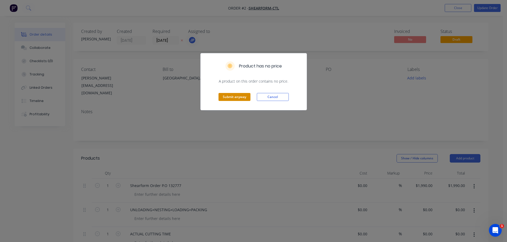
click at [223, 99] on button "Submit anyway" at bounding box center [234, 97] width 32 height 8
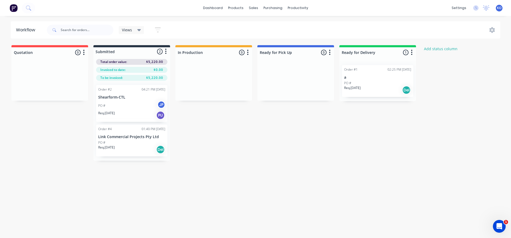
click at [118, 139] on p "Link Commercial Projects Pty Ltd" at bounding box center [131, 137] width 67 height 5
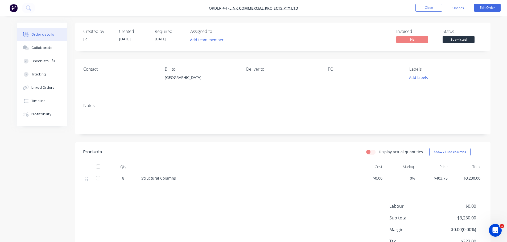
scroll to position [39, 0]
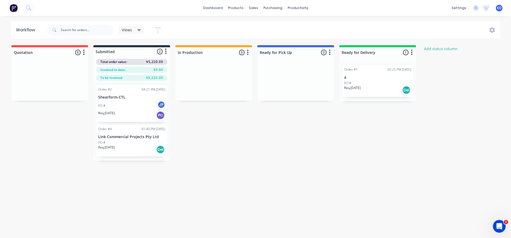
click at [117, 105] on div "PO # JP" at bounding box center [131, 106] width 67 height 10
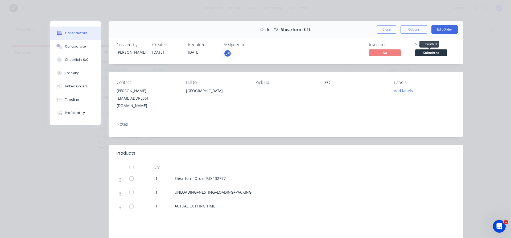
click at [420, 54] on span "Submitted" at bounding box center [431, 52] width 32 height 7
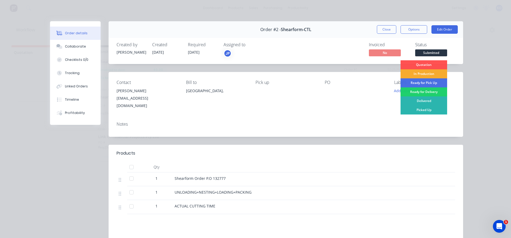
click at [425, 72] on div "In Production" at bounding box center [423, 73] width 47 height 9
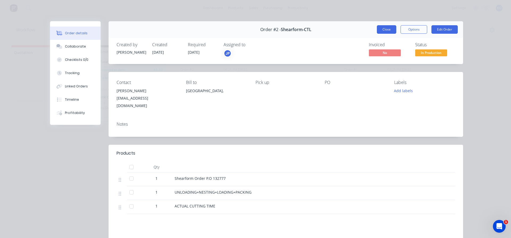
click at [388, 31] on button "Close" at bounding box center [386, 29] width 19 height 9
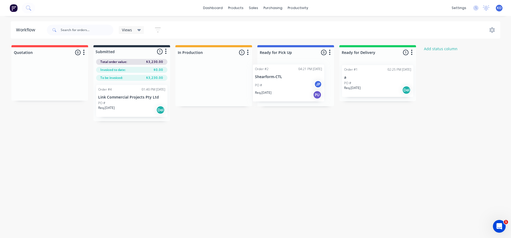
drag, startPoint x: 203, startPoint y: 83, endPoint x: 278, endPoint y: 84, distance: 75.6
click at [278, 84] on div "Quotation 0 Status colour #FF4949 hex #FF4949 Save Cancel Notifications Email S…" at bounding box center [285, 83] width 579 height 76
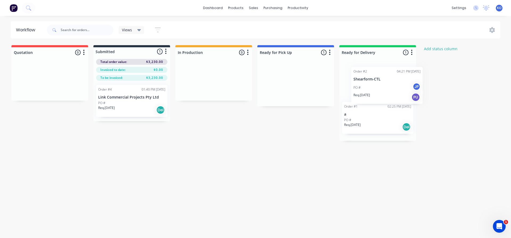
scroll to position [0, 4]
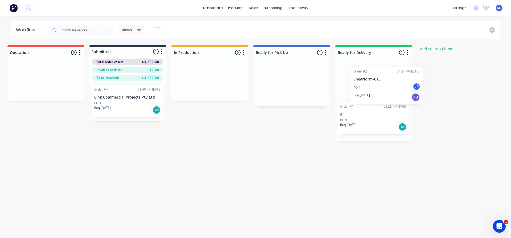
drag, startPoint x: 281, startPoint y: 81, endPoint x: 375, endPoint y: 83, distance: 93.4
click at [375, 83] on div "Quotation 0 Status colour #FF4949 hex #FF4949 Save Cancel Notifications Email S…" at bounding box center [281, 93] width 579 height 96
click at [361, 85] on div "PO # JP" at bounding box center [373, 86] width 67 height 10
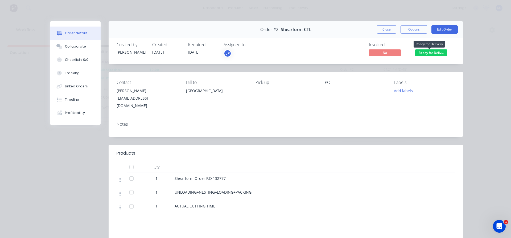
click at [430, 52] on span "Ready for Deliv..." at bounding box center [431, 52] width 32 height 7
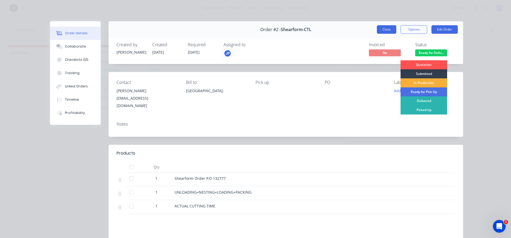
click at [386, 29] on button "Close" at bounding box center [386, 29] width 19 height 9
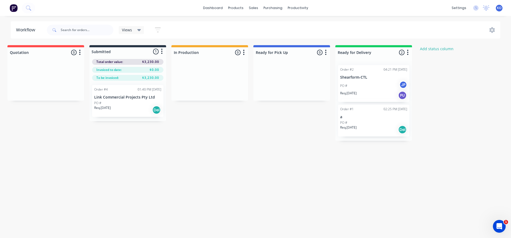
click at [368, 84] on div "PO # JP" at bounding box center [373, 86] width 67 height 10
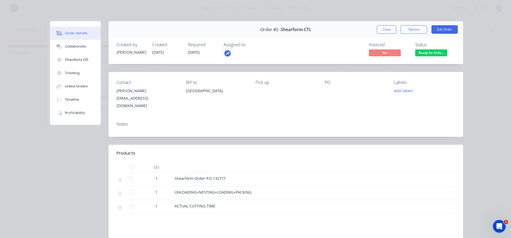
click at [430, 55] on span "Ready for Deliv..." at bounding box center [431, 52] width 32 height 7
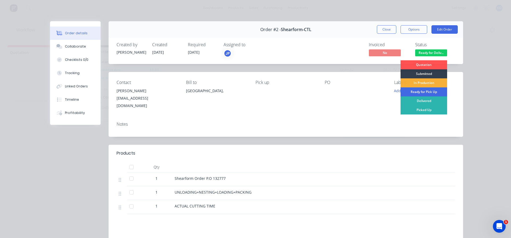
click at [427, 89] on div "Ready for Pick Up" at bounding box center [423, 92] width 47 height 9
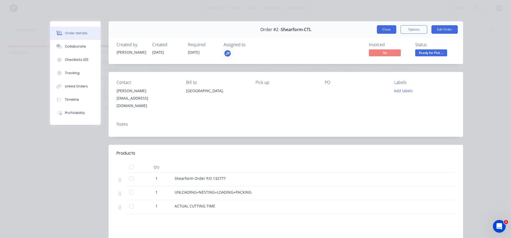
click at [392, 31] on button "Close" at bounding box center [386, 29] width 19 height 9
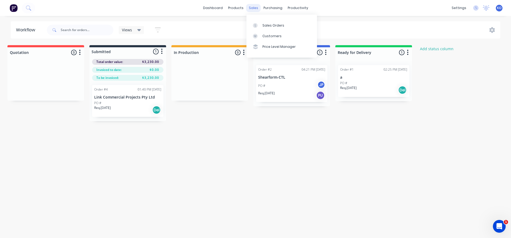
click at [250, 6] on div "sales" at bounding box center [253, 8] width 15 height 8
click at [265, 24] on div "Sales Orders" at bounding box center [273, 25] width 22 height 5
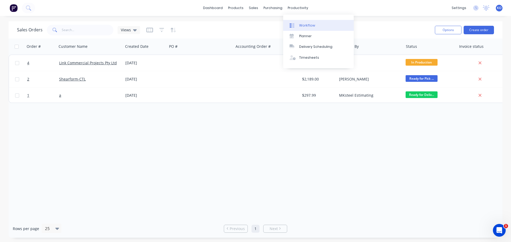
click at [295, 21] on link "Workflow" at bounding box center [318, 25] width 70 height 11
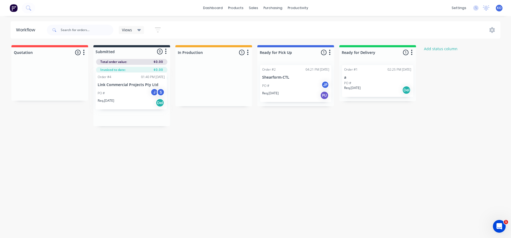
drag, startPoint x: 206, startPoint y: 83, endPoint x: 122, endPoint y: 100, distance: 85.1
click at [122, 100] on div "Quotation 0 Status colour #FF4949 hex #FF4949 Save Cancel Notifications Email S…" at bounding box center [285, 85] width 579 height 81
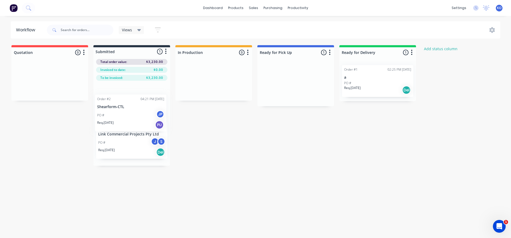
drag, startPoint x: 301, startPoint y: 88, endPoint x: 136, endPoint y: 116, distance: 167.3
click at [136, 116] on div "Quotation 0 Status colour #FF4949 hex #FF4949 Save Cancel Notifications Email S…" at bounding box center [285, 105] width 579 height 121
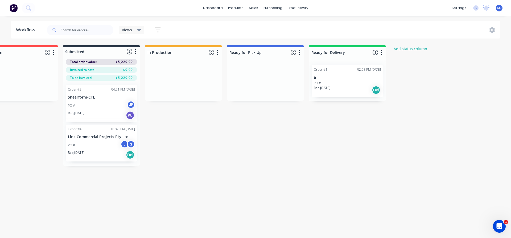
scroll to position [0, 29]
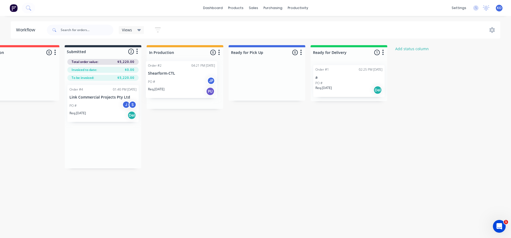
drag, startPoint x: 91, startPoint y: 106, endPoint x: 174, endPoint y: 80, distance: 86.8
click at [174, 80] on div "Quotation 0 Status colour #FF4949 hex #FF4949 Save Cancel Notifications Email S…" at bounding box center [256, 106] width 579 height 123
drag, startPoint x: 167, startPoint y: 86, endPoint x: 251, endPoint y: 88, distance: 84.1
click at [251, 88] on div "Quotation 0 Status colour #FF4949 hex #FF4949 Save Cancel Notifications Email S…" at bounding box center [256, 85] width 579 height 81
click at [138, 53] on icon "button" at bounding box center [137, 51] width 2 height 7
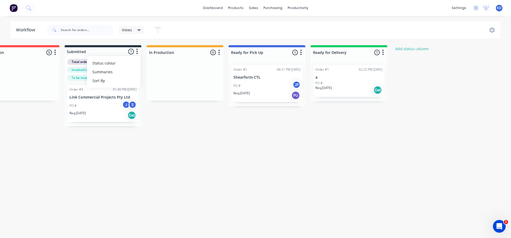
click at [261, 148] on div "Workflow Views Save new view None (Default) edit Show/Hide statuses Show line i…" at bounding box center [226, 124] width 511 height 206
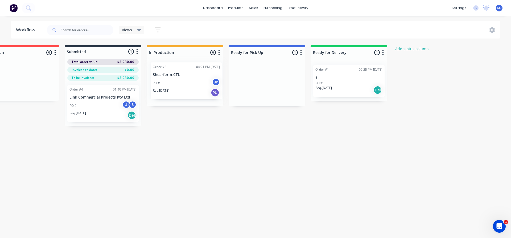
drag, startPoint x: 264, startPoint y: 92, endPoint x: 182, endPoint y: 91, distance: 82.2
click at [182, 91] on div "Quotation 0 Status colour #FF4949 hex #FF4949 Save Cancel Notifications Email S…" at bounding box center [256, 85] width 579 height 81
drag, startPoint x: 177, startPoint y: 83, endPoint x: 258, endPoint y: 84, distance: 81.1
click at [258, 84] on div "Quotation 0 Status colour #FF4949 hex #FF4949 Save Cancel Notifications Email S…" at bounding box center [256, 85] width 579 height 81
drag, startPoint x: 272, startPoint y: 88, endPoint x: 191, endPoint y: 89, distance: 81.7
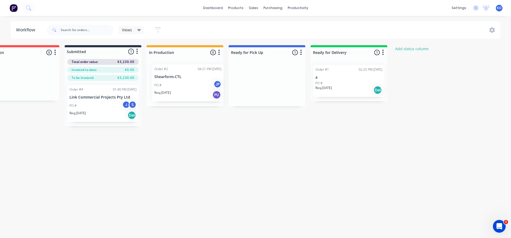
click at [191, 89] on div "Quotation 0 Status colour #FF4949 hex #FF4949 Save Cancel Notifications Email S…" at bounding box center [256, 85] width 579 height 81
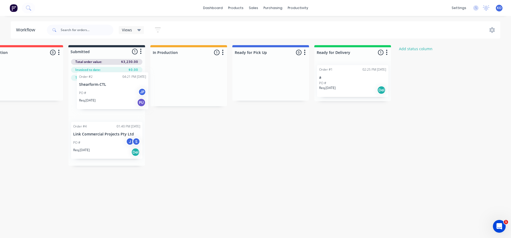
drag, startPoint x: 190, startPoint y: 90, endPoint x: 107, endPoint y: 100, distance: 83.4
click at [107, 100] on div "Quotation 0 Status colour #FF4949 hex #FF4949 Save Cancel Notifications Email S…" at bounding box center [260, 105] width 579 height 121
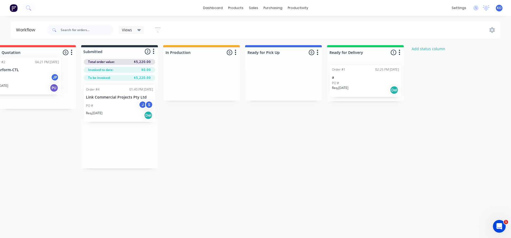
drag, startPoint x: 102, startPoint y: 106, endPoint x: 16, endPoint y: 79, distance: 90.5
click at [16, 79] on div "Quotation 0 Status colour #FF4949 hex #FF4949 Save Cancel Notifications Email S…" at bounding box center [273, 106] width 579 height 123
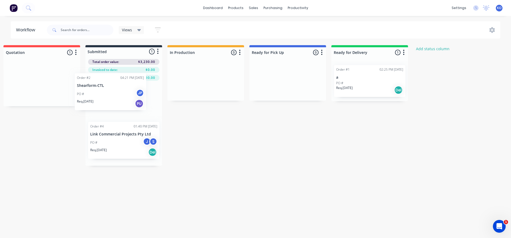
scroll to position [0, 5]
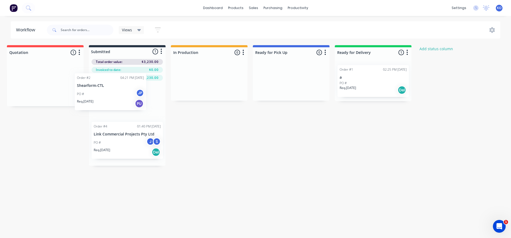
click at [116, 91] on div "Quotation 1 Status colour #FF4949 hex #FF4949 Save Cancel Notifications Email S…" at bounding box center [280, 105] width 579 height 121
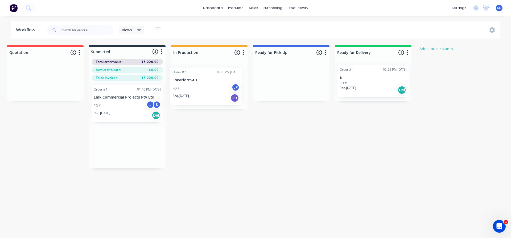
click at [208, 80] on div "Quotation 0 Status colour #FF4949 hex #FF4949 Save Cancel Notifications Email S…" at bounding box center [280, 106] width 579 height 123
drag, startPoint x: 210, startPoint y: 84, endPoint x: 287, endPoint y: 77, distance: 76.7
click at [287, 77] on div "Quotation 0 Status colour #FF4949 hex #FF4949 Save Cancel Notifications Email S…" at bounding box center [280, 85] width 579 height 81
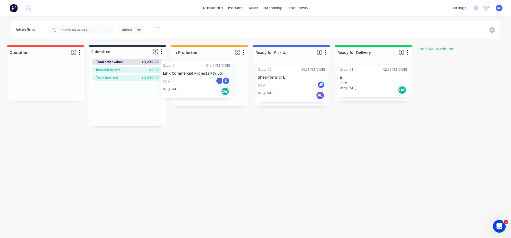
drag, startPoint x: 121, startPoint y: 107, endPoint x: 197, endPoint y: 82, distance: 80.5
click at [197, 82] on div "Quotation 0 Status colour #FF4949 hex #FF4949 Save Cancel Notifications Email S…" at bounding box center [281, 85] width 579 height 81
click at [292, 86] on div "PO # JP" at bounding box center [291, 86] width 67 height 10
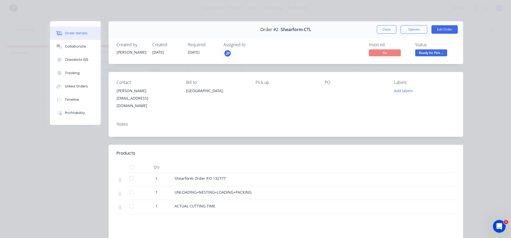
scroll to position [82, 0]
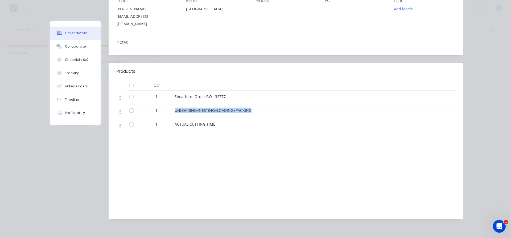
drag, startPoint x: 173, startPoint y: 105, endPoint x: 248, endPoint y: 104, distance: 74.8
click at [248, 108] on span "UNLOADING+NESTING+LOADING+PACKING" at bounding box center [213, 110] width 77 height 5
drag, startPoint x: 175, startPoint y: 119, endPoint x: 233, endPoint y: 121, distance: 58.3
click at [233, 122] on div "ACTUAL CUTTING TIME" at bounding box center [279, 125] width 209 height 6
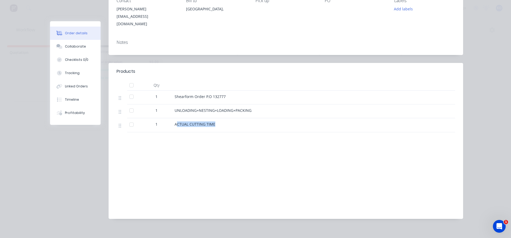
click at [233, 122] on div "ACTUAL CUTTING TIME" at bounding box center [279, 125] width 209 height 6
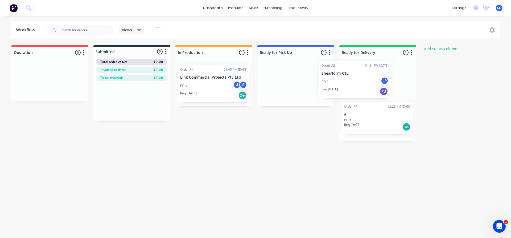
drag, startPoint x: 282, startPoint y: 92, endPoint x: 346, endPoint y: 87, distance: 64.8
click at [346, 87] on div "Quotation 0 Status colour #FF4949 hex #FF4949 Save Cancel Notifications Email S…" at bounding box center [285, 93] width 579 height 96
click at [379, 86] on div "PO # JP" at bounding box center [377, 86] width 67 height 10
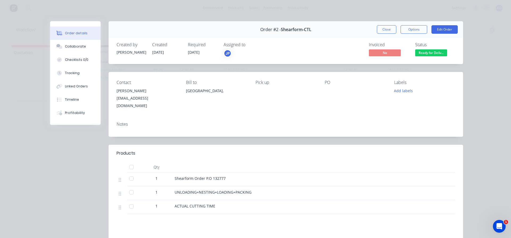
click at [391, 52] on span "No" at bounding box center [385, 52] width 32 height 7
click at [412, 29] on button "Options" at bounding box center [413, 29] width 27 height 9
click at [434, 85] on div "Labels Add labels" at bounding box center [424, 95] width 61 height 30
click at [381, 53] on span "No" at bounding box center [385, 52] width 32 height 7
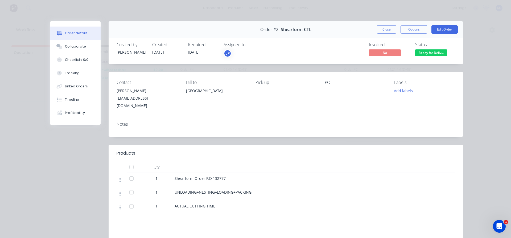
click at [410, 52] on div "Invoiced No Status Ready for Deliv..." at bounding box center [366, 49] width 178 height 15
click at [418, 51] on span "Ready for Deliv..." at bounding box center [431, 52] width 32 height 7
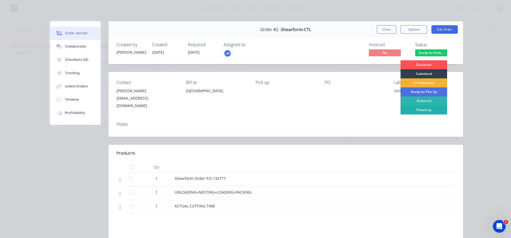
click at [425, 111] on div "Picked Up" at bounding box center [423, 110] width 47 height 9
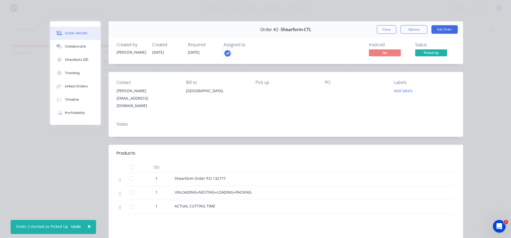
click at [389, 55] on span "No" at bounding box center [385, 52] width 32 height 7
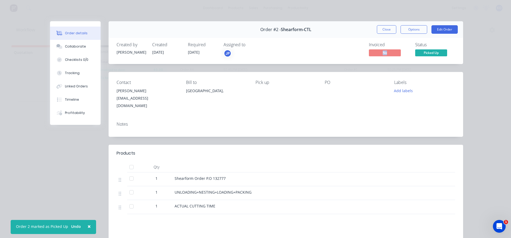
click at [389, 55] on span "No" at bounding box center [385, 52] width 32 height 7
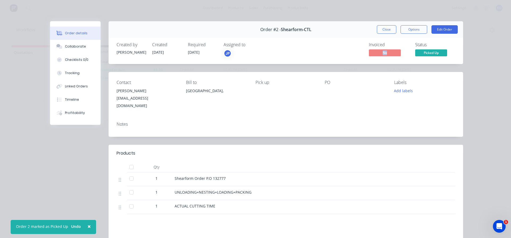
click at [389, 55] on span "No" at bounding box center [385, 52] width 32 height 7
click at [385, 28] on button "Close" at bounding box center [386, 29] width 19 height 9
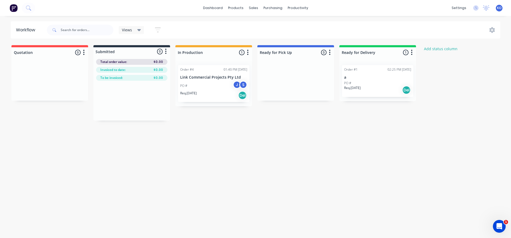
click at [481, 118] on div "Quotation 0 Status colour #FF4949 hex #FF4949 Save Cancel Notifications Email S…" at bounding box center [285, 83] width 579 height 76
click at [252, 7] on div "sales" at bounding box center [253, 8] width 15 height 8
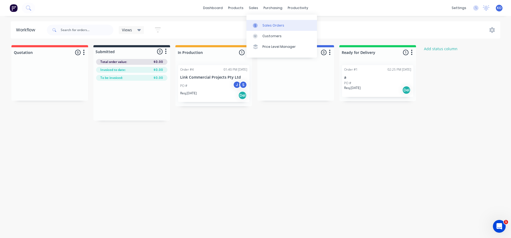
click at [270, 26] on div "Sales Orders" at bounding box center [273, 25] width 22 height 5
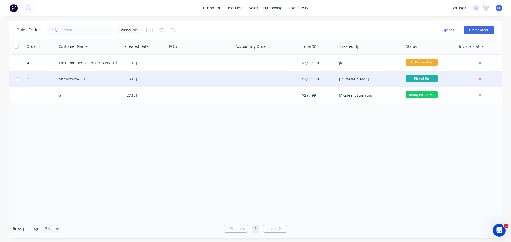
click at [85, 80] on div "Shearform-CTL" at bounding box center [88, 79] width 59 height 5
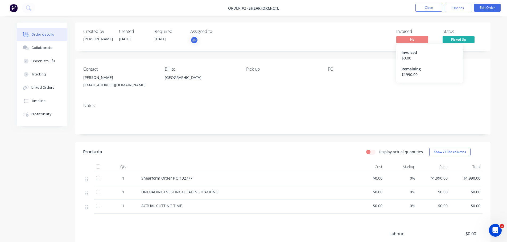
click at [415, 41] on span "No" at bounding box center [412, 39] width 32 height 7
click at [418, 39] on span "No" at bounding box center [412, 39] width 32 height 7
click at [431, 8] on button "Close" at bounding box center [428, 8] width 27 height 8
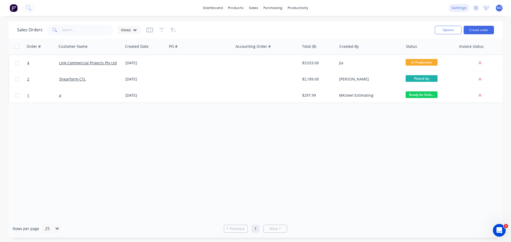
click at [464, 9] on div "settings" at bounding box center [459, 8] width 20 height 8
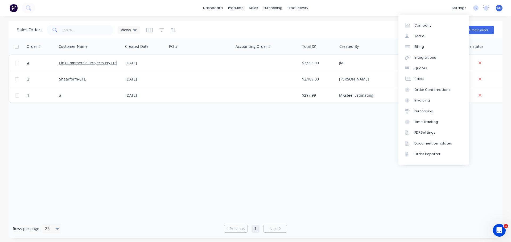
click at [421, 8] on div "dashboard products sales purchasing productivity dashboard products Product Cat…" at bounding box center [255, 8] width 511 height 16
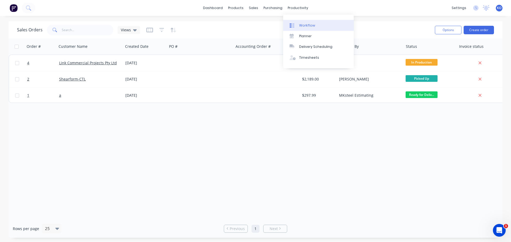
click at [299, 23] on link "Workflow" at bounding box center [318, 25] width 70 height 11
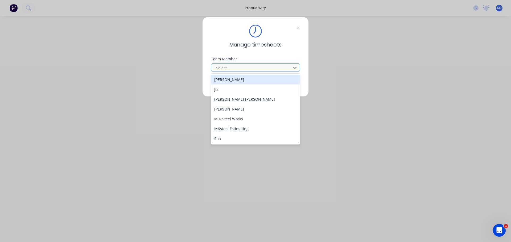
click at [261, 66] on div at bounding box center [251, 68] width 73 height 7
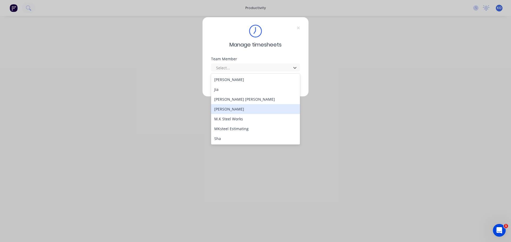
click at [240, 109] on div "[PERSON_NAME]" at bounding box center [255, 109] width 89 height 10
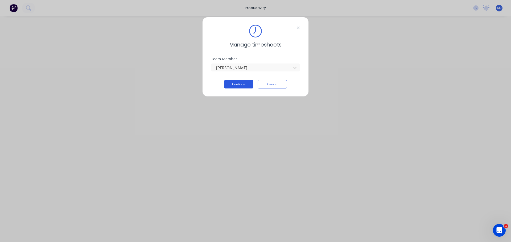
click at [241, 83] on button "Continue" at bounding box center [238, 84] width 29 height 9
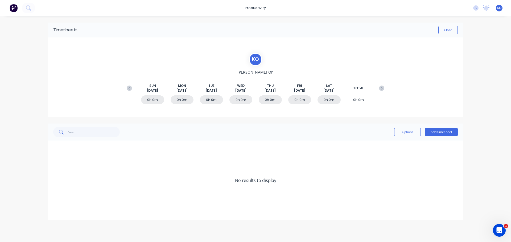
click at [151, 127] on div "Options Add timesheet" at bounding box center [255, 132] width 404 height 11
click at [498, 7] on span "KO" at bounding box center [499, 8] width 5 height 5
click at [372, 46] on div "K O [PERSON_NAME][DATE] [DATE] [DATE] [DATE] [DATE] [DATE] [DATE] TOTAL 0h 0m 0…" at bounding box center [255, 78] width 415 height 80
click at [410, 130] on button "Options" at bounding box center [407, 132] width 27 height 9
click at [319, 126] on div "Options Delete Add timesheet" at bounding box center [255, 132] width 415 height 17
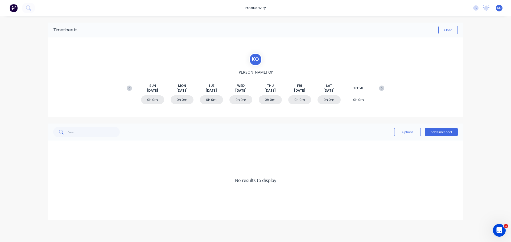
click at [332, 44] on div "K O Kevin Oh SUN Aug 31st MON Sep 1st TUE Sep 2nd WED Sep 3rd THU Sep 4th FRI S…" at bounding box center [255, 78] width 415 height 80
drag, startPoint x: 148, startPoint y: 100, endPoint x: 157, endPoint y: 99, distance: 8.5
click at [157, 99] on div "0h 0m" at bounding box center [152, 99] width 23 height 9
drag, startPoint x: 170, startPoint y: 98, endPoint x: 204, endPoint y: 99, distance: 33.8
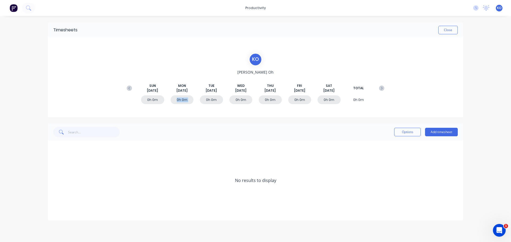
click at [204, 99] on div "0h 0m 0h 0m 0h 0m 0h 0m 0h 0m 0h 0m 0h 0m 0h 0m" at bounding box center [255, 101] width 263 height 16
click at [204, 99] on div "0h 0m" at bounding box center [211, 99] width 23 height 9
drag, startPoint x: 178, startPoint y: 83, endPoint x: 178, endPoint y: 95, distance: 12.2
click at [184, 95] on div "SUN Aug 31st MON Sep 1st TUE Sep 2nd WED Sep 3rd THU Sep 4th FRI Sep 5th SAT Se…" at bounding box center [255, 88] width 263 height 27
drag, startPoint x: 178, startPoint y: 95, endPoint x: 180, endPoint y: 92, distance: 3.5
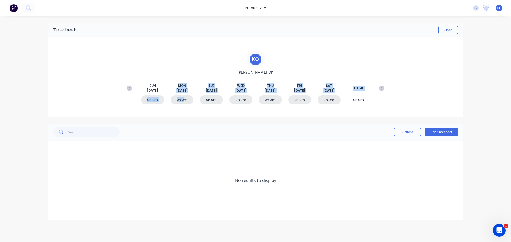
click at [178, 95] on div "0h 0m 0h 0m 0h 0m 0h 0m 0h 0m 0h 0m 0h 0m 0h 0m" at bounding box center [255, 101] width 263 height 16
click at [187, 121] on div "Timesheets Close K O Kevin Oh SUN Aug 31st MON Sep 1st TUE Sep 2nd WED Sep 3rd …" at bounding box center [255, 122] width 415 height 198
click at [176, 90] on div "MON Sep 1st" at bounding box center [182, 89] width 23 height 10
drag, startPoint x: 181, startPoint y: 78, endPoint x: 211, endPoint y: 64, distance: 32.4
click at [182, 77] on div "SUN Aug 31st MON Sep 1st TUE Sep 2nd WED Sep 3rd THU Sep 4th FRI Sep 5th SAT Se…" at bounding box center [255, 88] width 263 height 27
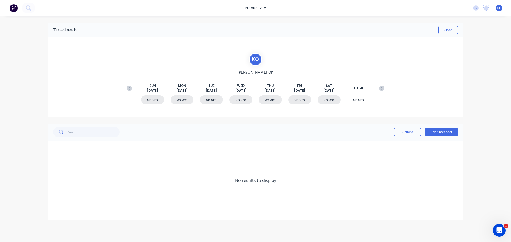
drag, startPoint x: 332, startPoint y: 58, endPoint x: 394, endPoint y: 68, distance: 63.4
click at [332, 58] on div "K O Kevin Oh SUN Aug 31st MON Sep 1st TUE Sep 2nd WED Sep 3rd THU Sep 4th FRI S…" at bounding box center [255, 77] width 263 height 49
click at [474, 109] on div "productivity productivity Workflow Planner Delivery Scheduling Timesheets No ne…" at bounding box center [255, 121] width 511 height 242
click at [441, 106] on div "K O Kevin Oh SUN Aug 31st MON Sep 1st TUE Sep 2nd WED Sep 3rd THU Sep 4th FRI S…" at bounding box center [255, 78] width 415 height 80
click at [439, 133] on button "Add timesheet" at bounding box center [441, 132] width 33 height 9
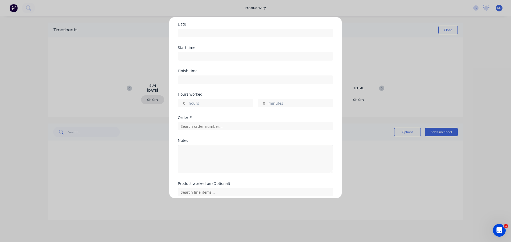
scroll to position [39, 0]
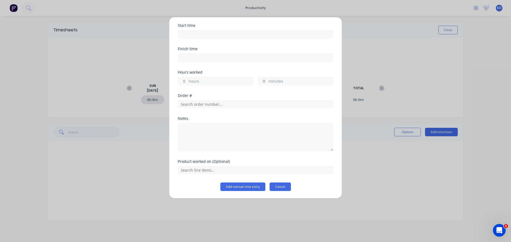
click at [275, 184] on button "Cancel" at bounding box center [279, 187] width 21 height 9
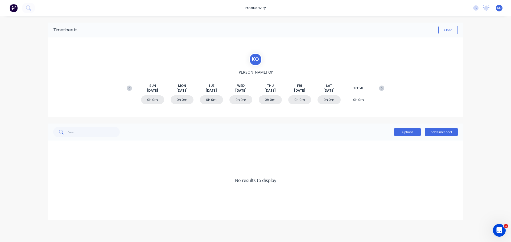
click at [409, 130] on button "Options" at bounding box center [407, 132] width 27 height 9
click at [381, 180] on div "No results to display" at bounding box center [255, 181] width 415 height 80
click at [408, 133] on button "Options" at bounding box center [407, 132] width 27 height 9
click at [375, 124] on div "Options Add timesheet" at bounding box center [255, 132] width 415 height 17
click at [409, 132] on button "Options" at bounding box center [407, 132] width 27 height 9
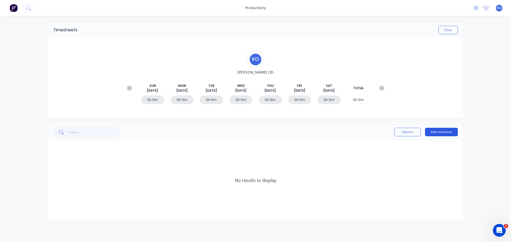
click at [431, 133] on button "Add timesheet" at bounding box center [441, 132] width 33 height 9
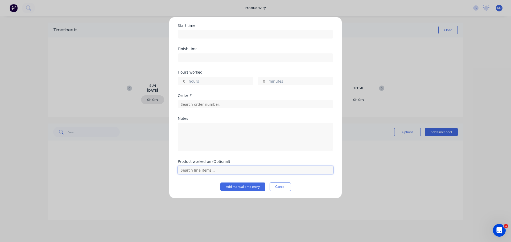
click at [238, 169] on input "text" at bounding box center [255, 170] width 155 height 8
click at [233, 172] on input "text" at bounding box center [255, 170] width 155 height 8
click at [259, 172] on input "text" at bounding box center [255, 170] width 155 height 8
click at [234, 119] on div "Notes" at bounding box center [255, 119] width 155 height 4
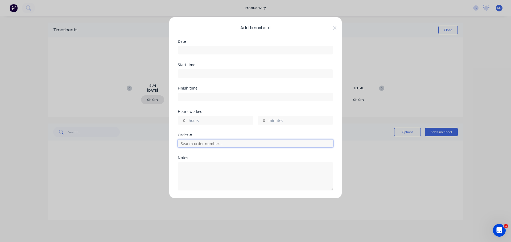
click at [221, 140] on input "text" at bounding box center [255, 144] width 155 height 8
click at [214, 118] on label "hours" at bounding box center [221, 121] width 64 height 7
click at [187, 118] on input "hours" at bounding box center [182, 121] width 9 height 8
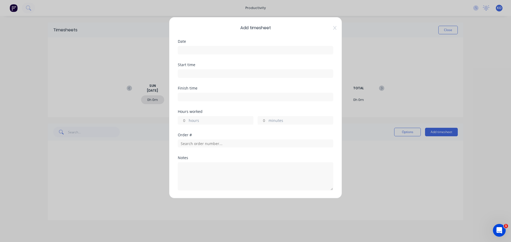
click at [214, 118] on label "hours" at bounding box center [221, 121] width 64 height 7
click at [187, 118] on input "hours" at bounding box center [182, 121] width 9 height 8
click at [265, 122] on input "minutes" at bounding box center [262, 121] width 9 height 8
click at [219, 59] on div "Date" at bounding box center [255, 51] width 155 height 23
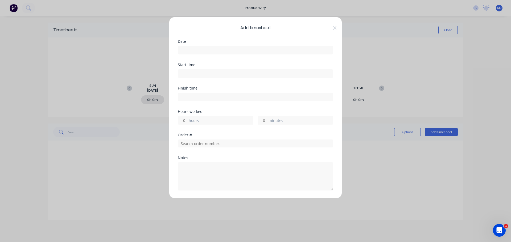
click at [220, 49] on input at bounding box center [255, 50] width 155 height 8
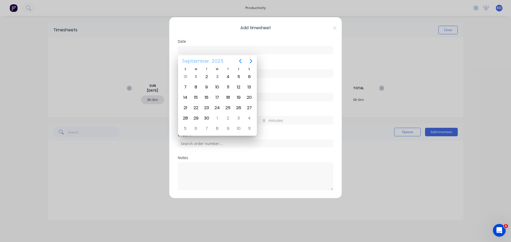
click at [215, 66] on span "2025" at bounding box center [217, 61] width 14 height 10
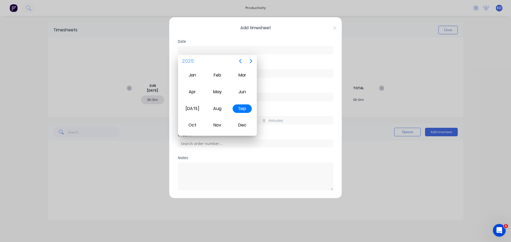
click at [275, 49] on input at bounding box center [255, 50] width 155 height 8
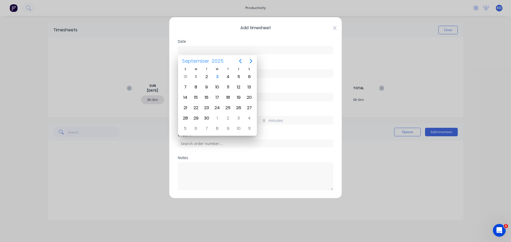
click at [333, 28] on icon at bounding box center [334, 28] width 3 height 4
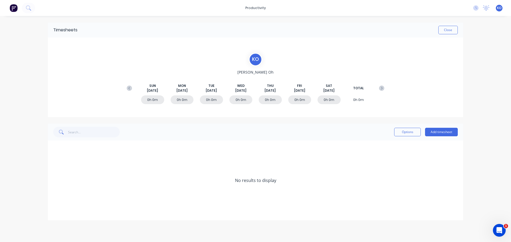
click at [315, 35] on div "Timesheets Close" at bounding box center [255, 30] width 415 height 15
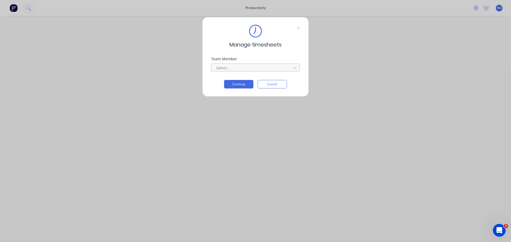
click at [259, 70] on div at bounding box center [251, 68] width 73 height 7
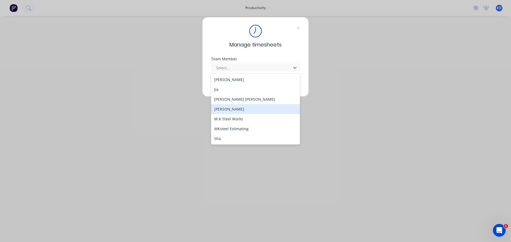
click at [251, 107] on div "[PERSON_NAME]" at bounding box center [255, 109] width 89 height 10
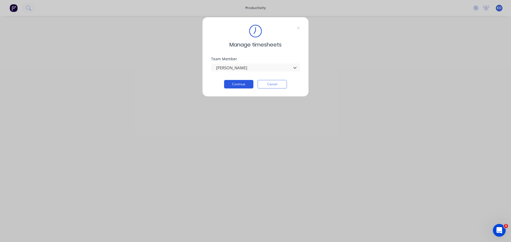
click at [244, 86] on button "Continue" at bounding box center [238, 84] width 29 height 9
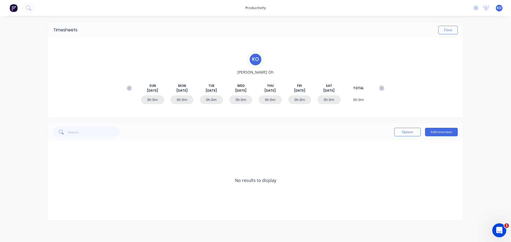
click at [497, 229] on icon "Open Intercom Messenger" at bounding box center [498, 230] width 9 height 9
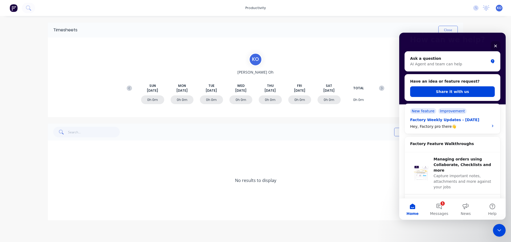
scroll to position [71, 0]
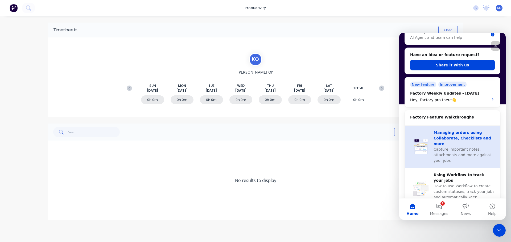
click at [446, 139] on div "Managing orders using Collaborate, Checklists and more" at bounding box center [463, 138] width 61 height 17
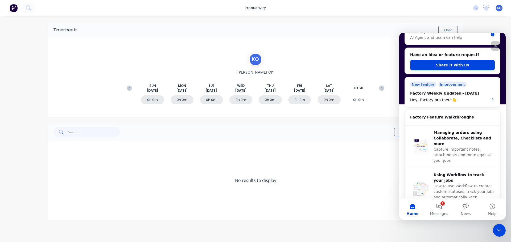
click at [394, 149] on div "No results to display" at bounding box center [255, 181] width 415 height 80
click at [499, 45] on div "Close" at bounding box center [496, 46] width 10 height 10
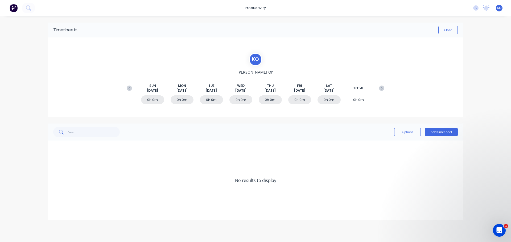
scroll to position [0, 0]
click at [427, 37] on div "Timesheets Close" at bounding box center [255, 30] width 415 height 15
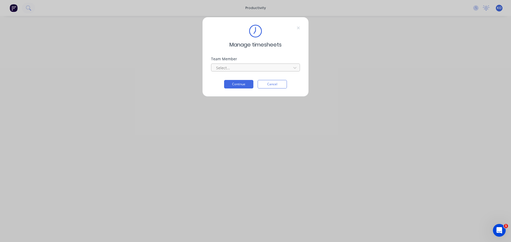
click at [254, 68] on div at bounding box center [251, 68] width 73 height 7
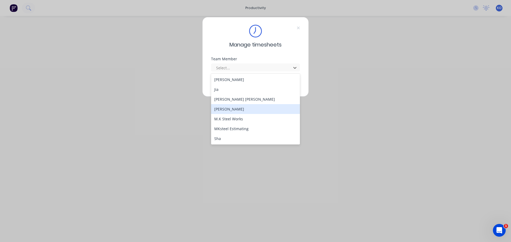
click at [239, 111] on div "[PERSON_NAME]" at bounding box center [255, 109] width 89 height 10
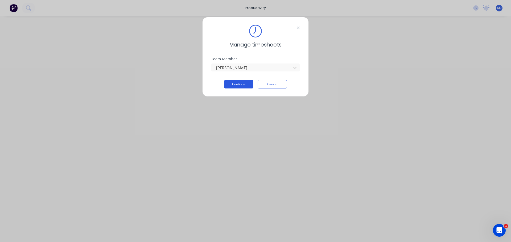
click at [235, 86] on button "Continue" at bounding box center [238, 84] width 29 height 9
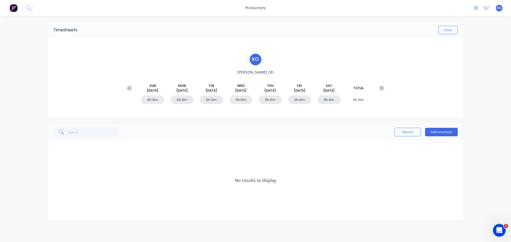
click at [461, 133] on div "Options Add timesheet" at bounding box center [255, 132] width 415 height 17
click at [452, 133] on button "Add timesheet" at bounding box center [441, 132] width 33 height 9
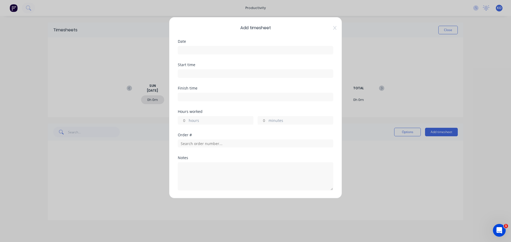
scroll to position [39, 0]
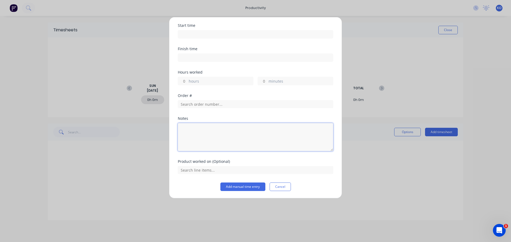
click at [206, 142] on textarea at bounding box center [255, 137] width 155 height 28
click at [204, 162] on div "Product worked on (Optional)" at bounding box center [255, 162] width 155 height 4
click at [196, 169] on input "text" at bounding box center [255, 170] width 155 height 8
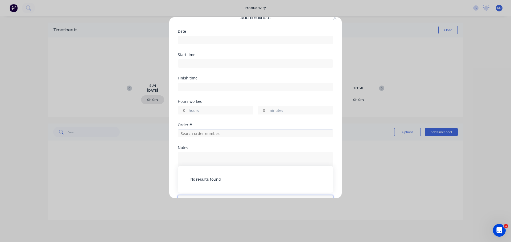
scroll to position [0, 0]
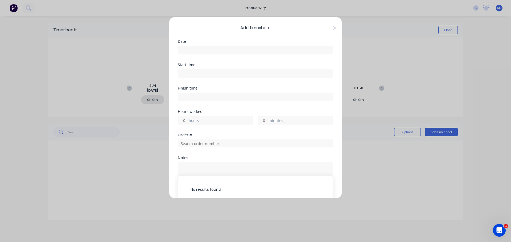
click at [208, 47] on input at bounding box center [255, 50] width 155 height 8
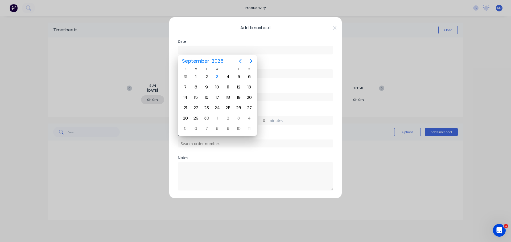
click at [200, 63] on span "September" at bounding box center [196, 61] width 30 height 10
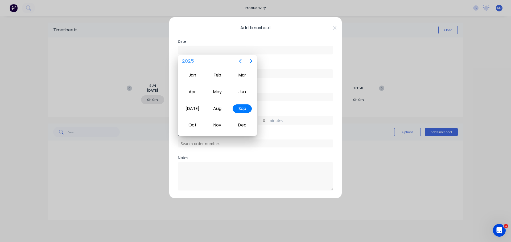
click at [248, 45] on div at bounding box center [255, 50] width 155 height 10
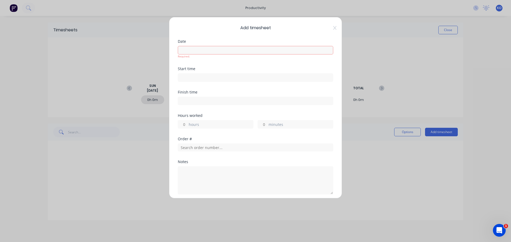
click at [221, 72] on div at bounding box center [255, 77] width 155 height 10
click at [218, 77] on input at bounding box center [255, 78] width 155 height 8
type input "03:43 PM"
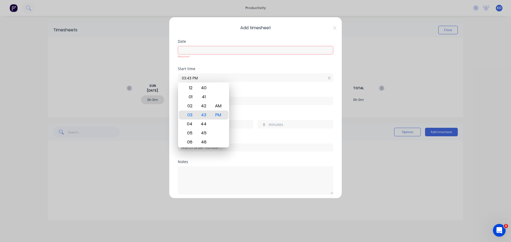
click at [245, 99] on input at bounding box center [255, 101] width 155 height 8
type input "03:43 PM"
type input "0"
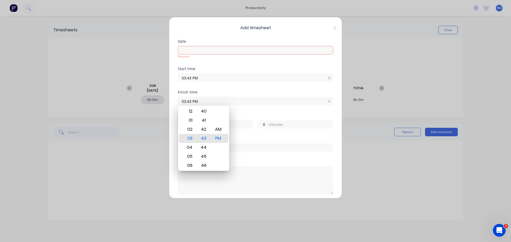
click at [325, 31] on span "Add timesheet" at bounding box center [255, 28] width 155 height 6
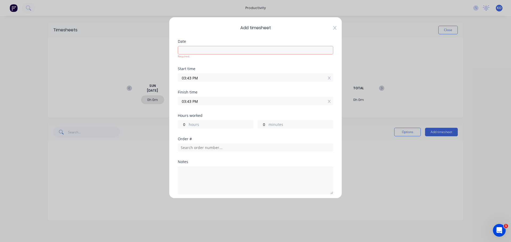
click at [333, 28] on icon at bounding box center [334, 28] width 3 height 4
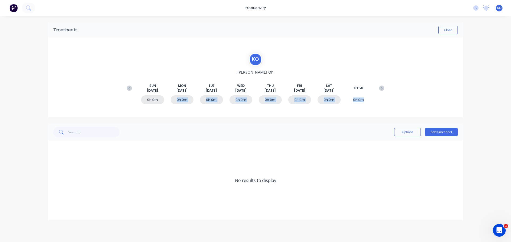
drag, startPoint x: 176, startPoint y: 100, endPoint x: 372, endPoint y: 103, distance: 195.3
click at [372, 103] on div "0h 0m 0h 0m 0h 0m 0h 0m 0h 0m 0h 0m 0h 0m 0h 0m" at bounding box center [255, 101] width 263 height 16
click at [473, 7] on icon at bounding box center [475, 7] width 5 height 5
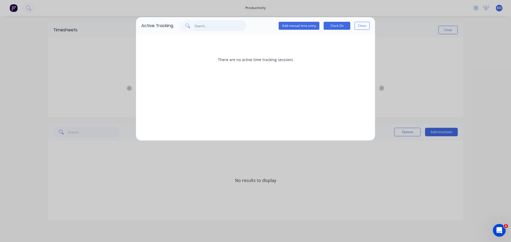
click at [227, 24] on input "text" at bounding box center [220, 25] width 52 height 11
click at [199, 24] on input "text" at bounding box center [220, 25] width 52 height 11
click at [335, 24] on button "Clock On" at bounding box center [336, 26] width 27 height 8
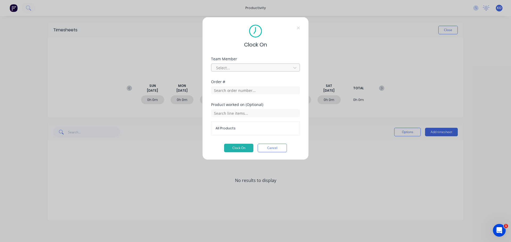
click at [268, 66] on div at bounding box center [251, 68] width 73 height 7
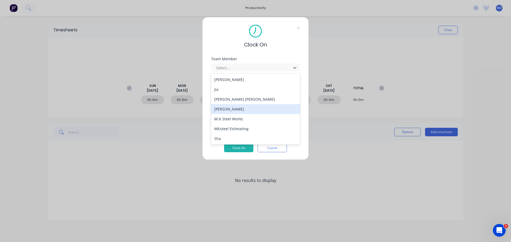
click at [237, 110] on div "[PERSON_NAME]" at bounding box center [255, 109] width 89 height 10
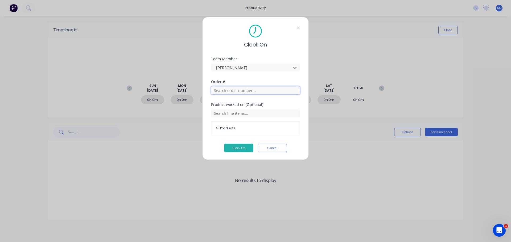
click at [243, 94] on input "text" at bounding box center [255, 90] width 89 height 8
click at [239, 112] on input "text" at bounding box center [255, 113] width 89 height 8
drag, startPoint x: 221, startPoint y: 106, endPoint x: 259, endPoint y: 105, distance: 38.0
click at [259, 105] on div "Product worked on (Optional)" at bounding box center [255, 105] width 89 height 4
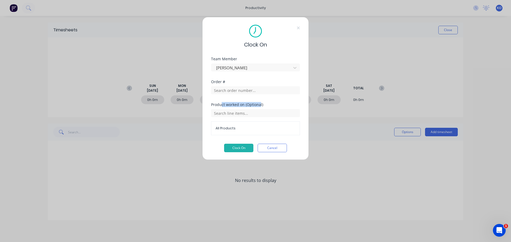
click at [259, 105] on div "Product worked on (Optional)" at bounding box center [255, 105] width 89 height 4
click at [239, 127] on span "All Products" at bounding box center [255, 128] width 80 height 5
click at [224, 128] on span "All Products" at bounding box center [255, 128] width 80 height 5
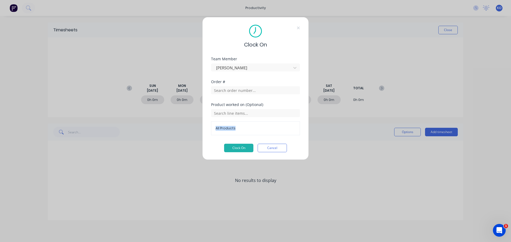
click at [224, 128] on span "All Products" at bounding box center [255, 128] width 80 height 5
click at [237, 129] on span "All Products" at bounding box center [255, 128] width 80 height 5
click at [254, 131] on div "All Products" at bounding box center [255, 129] width 89 height 14
click at [248, 92] on input "text" at bounding box center [255, 90] width 89 height 8
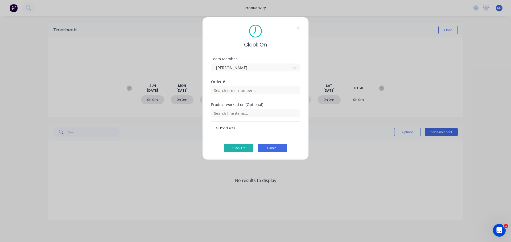
click at [266, 146] on button "Cancel" at bounding box center [271, 148] width 29 height 9
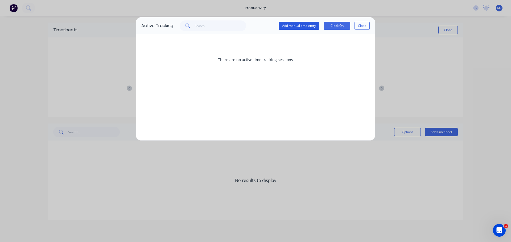
click at [319, 25] on button "Add manual time entry" at bounding box center [299, 26] width 41 height 8
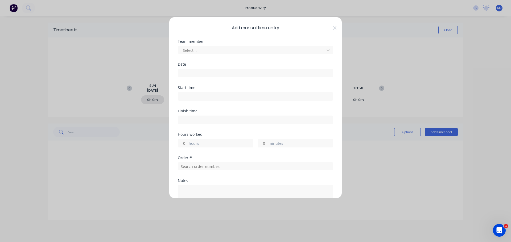
click at [259, 45] on div "Select..." at bounding box center [255, 49] width 155 height 9
click at [257, 51] on div at bounding box center [251, 50] width 139 height 7
click at [236, 64] on div "Date" at bounding box center [255, 65] width 155 height 4
click at [232, 69] on label at bounding box center [255, 73] width 155 height 9
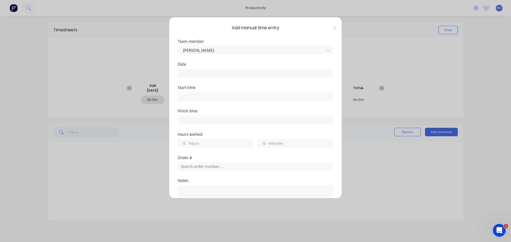
click at [232, 69] on input at bounding box center [255, 73] width 155 height 8
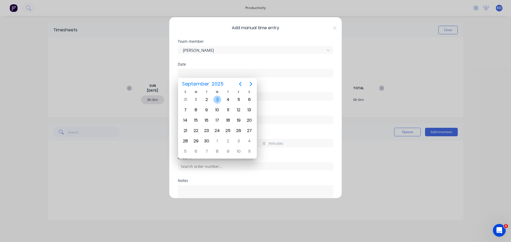
click at [216, 98] on div "3" at bounding box center [217, 100] width 8 height 8
type input "03/09/2025"
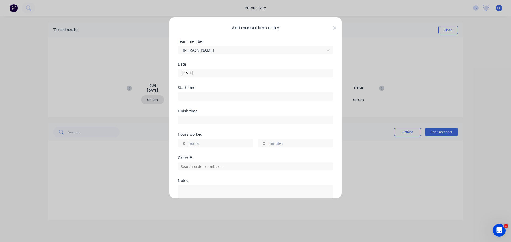
click at [204, 97] on input at bounding box center [255, 97] width 155 height 8
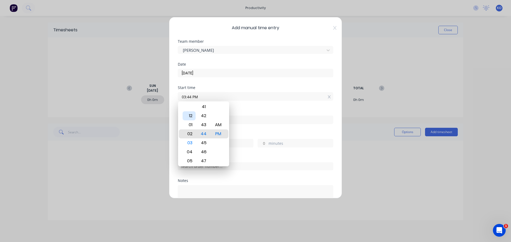
type input "01:44 PM"
click at [287, 104] on div "Start time 01:44 PM" at bounding box center [255, 97] width 155 height 23
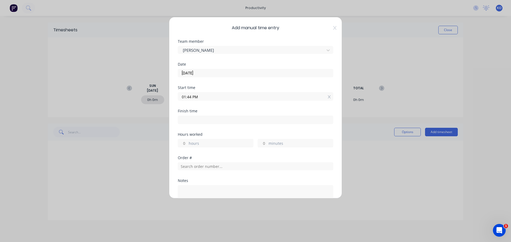
click at [333, 29] on div "Add manual time entry Team member Kevin Oh Date 03/09/2025 Start time 01:44 PM …" at bounding box center [255, 108] width 173 height 182
click at [352, 146] on div "Add manual time entry Team member Kevin Oh Date 03/09/2025 Start time 01:44 PM …" at bounding box center [255, 121] width 511 height 242
click at [379, 95] on div "Add manual time entry Team member Kevin Oh Date 03/09/2025 Start time 01:44 PM …" at bounding box center [255, 121] width 511 height 242
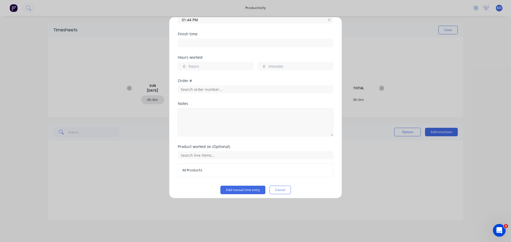
scroll to position [80, 0]
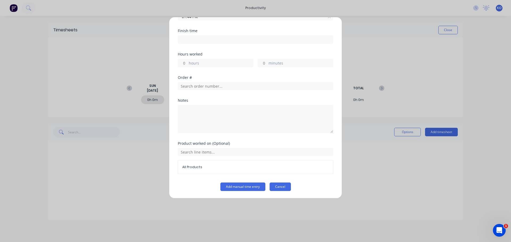
click at [279, 187] on button "Cancel" at bounding box center [279, 187] width 21 height 9
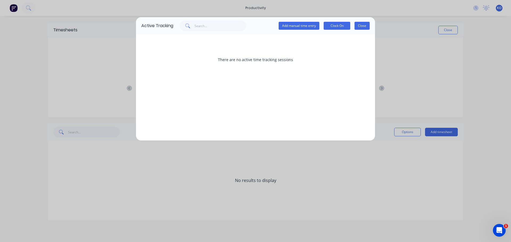
click at [362, 27] on button "Close" at bounding box center [361, 26] width 15 height 8
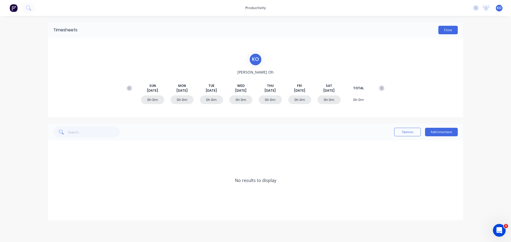
click at [455, 31] on button "Close" at bounding box center [447, 30] width 19 height 9
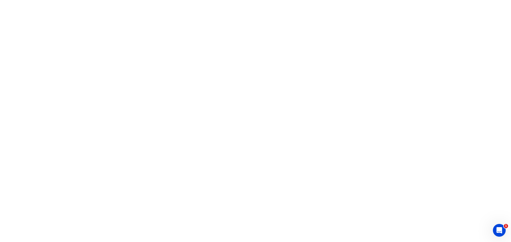
click at [443, 0] on html "1" at bounding box center [255, 0] width 511 height 0
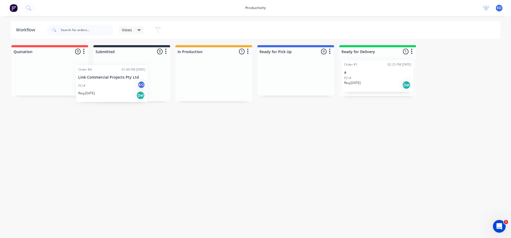
drag, startPoint x: 215, startPoint y: 77, endPoint x: 111, endPoint y: 82, distance: 103.6
click at [111, 82] on div "Quotation 0 Sort By Created date Required date Order number Customer name Most …" at bounding box center [285, 73] width 579 height 56
drag, startPoint x: 127, startPoint y: 76, endPoint x: 218, endPoint y: 75, distance: 91.0
click at [218, 75] on div "Quotation 0 Sort By Created date Required date Order number Customer name Most …" at bounding box center [285, 73] width 579 height 56
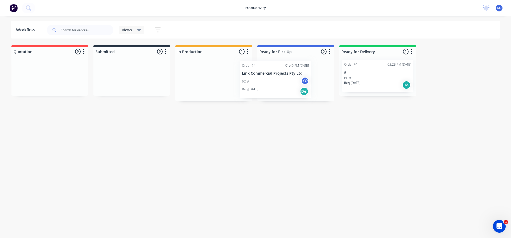
drag, startPoint x: 218, startPoint y: 75, endPoint x: 282, endPoint y: 76, distance: 64.1
click at [282, 76] on div "Quotation 0 Sort By Created date Required date Order number Customer name Most …" at bounding box center [285, 73] width 579 height 56
drag, startPoint x: 284, startPoint y: 75, endPoint x: 207, endPoint y: 80, distance: 76.3
click at [207, 80] on div "Quotation 0 Sort By Created date Required date Order number Customer name Most …" at bounding box center [285, 73] width 579 height 56
drag, startPoint x: 207, startPoint y: 80, endPoint x: 284, endPoint y: 78, distance: 76.7
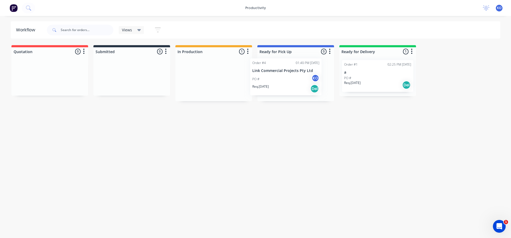
click at [284, 78] on div "Quotation 0 Sort By Created date Required date Order number Customer name Most …" at bounding box center [285, 73] width 579 height 56
drag, startPoint x: 284, startPoint y: 78, endPoint x: 213, endPoint y: 81, distance: 71.6
click at [213, 81] on div "Quotation 0 Sort By Created date Required date Order number Customer name Most …" at bounding box center [285, 73] width 579 height 56
drag, startPoint x: 277, startPoint y: 81, endPoint x: 209, endPoint y: 81, distance: 67.8
click at [209, 81] on div "Quotation 0 Sort By Created date Required date Order number Customer name Most …" at bounding box center [285, 73] width 579 height 56
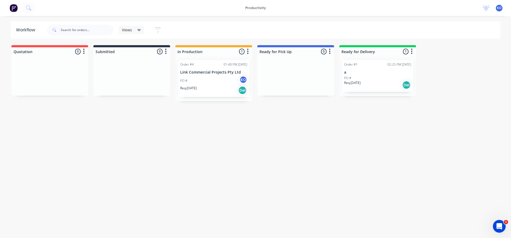
click at [202, 80] on div "PO # KO" at bounding box center [213, 81] width 67 height 10
